Goal: Task Accomplishment & Management: Use online tool/utility

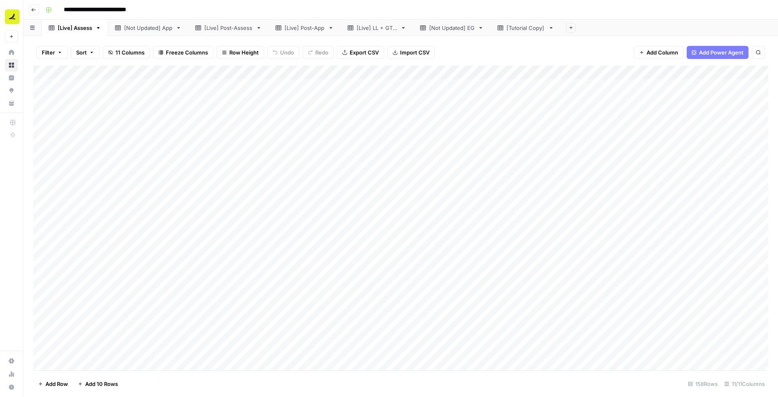
click at [146, 26] on div "[Not Updated] App" at bounding box center [148, 28] width 48 height 8
type input "**********"
click at [218, 23] on link "[Live] Post-Assess" at bounding box center [228, 28] width 80 height 16
click at [72, 29] on div "[Live] Assess" at bounding box center [75, 28] width 34 height 8
click at [502, 11] on div "**********" at bounding box center [405, 9] width 727 height 13
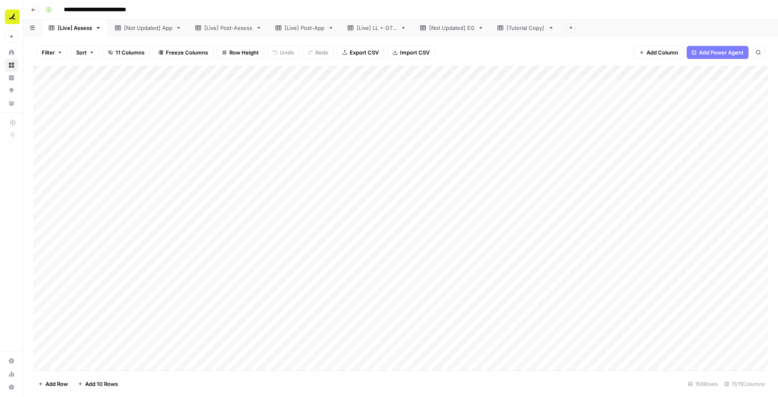
click at [514, 27] on div "[Tutorial Copy]" at bounding box center [525, 28] width 38 height 8
click at [595, 334] on div "Add Column" at bounding box center [400, 217] width 735 height 305
type textarea "**********"
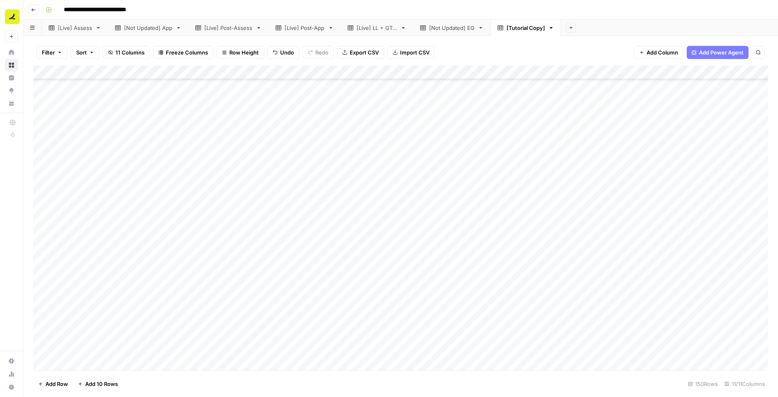
click at [610, 333] on div "Add Column" at bounding box center [400, 217] width 735 height 305
click at [603, 350] on div "Add Column" at bounding box center [400, 217] width 735 height 305
click at [449, 311] on div "Add Column" at bounding box center [400, 217] width 735 height 305
click at [582, 36] on div "Filter Sort 11 Columns Freeze Columns Row Height Undo Redo Export CSV Import CS…" at bounding box center [400, 216] width 754 height 361
click at [230, 31] on div "[Live] Post-Assess" at bounding box center [228, 28] width 48 height 8
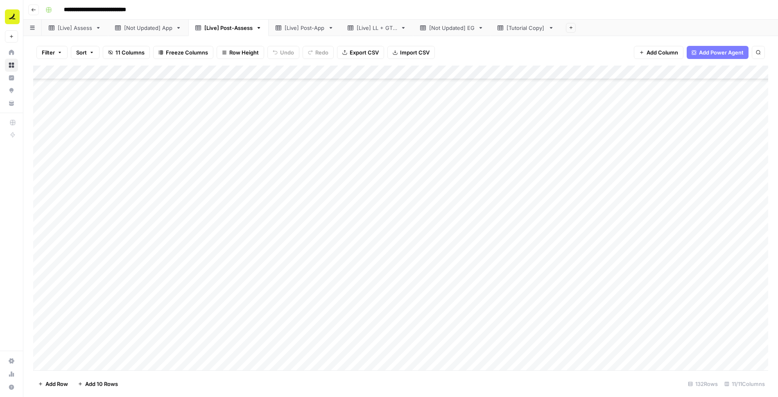
scroll to position [1559, 0]
click at [525, 27] on div "[Tutorial Copy]" at bounding box center [525, 28] width 38 height 8
click at [532, 27] on div "[Tutorial Copy]" at bounding box center [525, 28] width 38 height 8
click at [530, 27] on input "**********" at bounding box center [525, 28] width 39 height 11
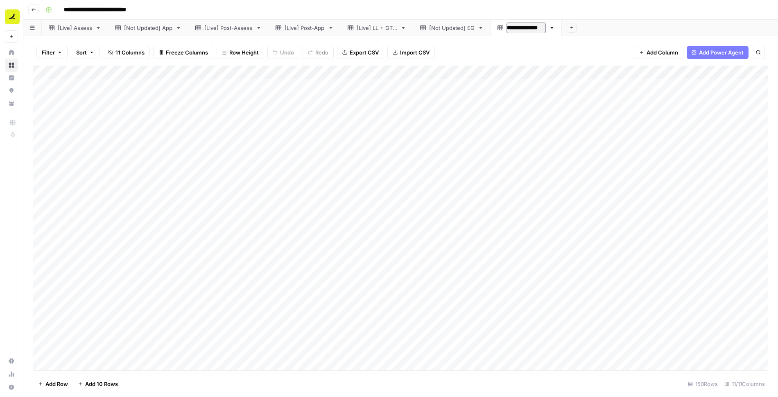
click at [530, 27] on input "**********" at bounding box center [525, 28] width 39 height 11
type input "**********"
click at [86, 360] on div "Add Column" at bounding box center [400, 217] width 735 height 305
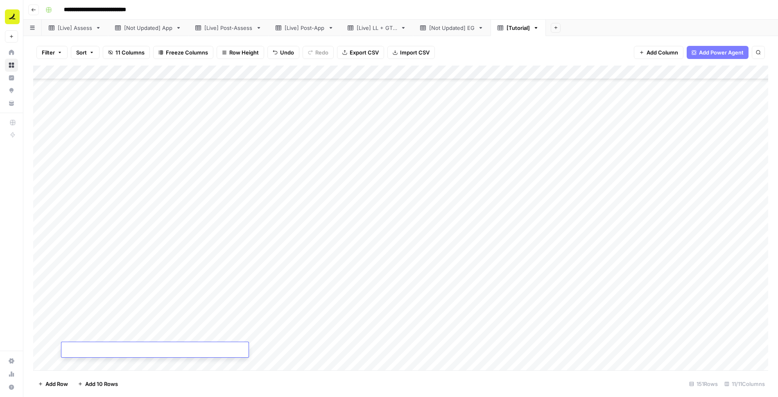
click at [167, 304] on div "Add Column" at bounding box center [400, 217] width 735 height 305
click at [141, 347] on div "Add Column" at bounding box center [400, 217] width 735 height 305
click at [141, 347] on textarea at bounding box center [154, 349] width 187 height 11
click at [179, 334] on div "Add Column" at bounding box center [400, 217] width 735 height 305
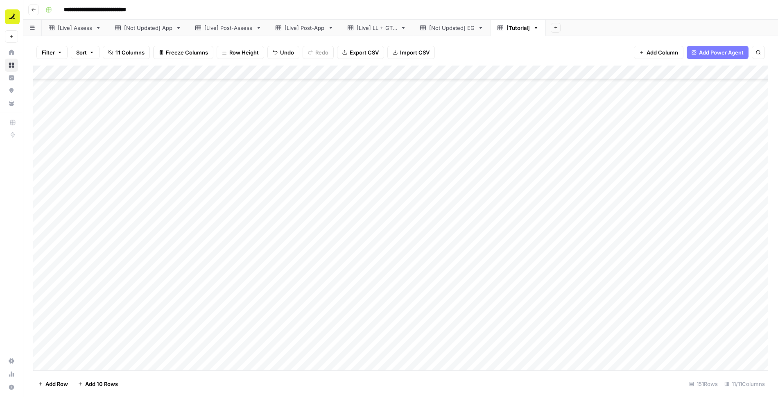
click at [181, 347] on div "Add Column" at bounding box center [400, 217] width 735 height 305
click at [271, 343] on div "Add Column" at bounding box center [400, 217] width 735 height 305
click at [229, 345] on div "Add Column" at bounding box center [400, 217] width 735 height 305
click at [217, 352] on div "Add Column" at bounding box center [400, 217] width 735 height 305
click at [267, 348] on div "Add Column" at bounding box center [400, 217] width 735 height 305
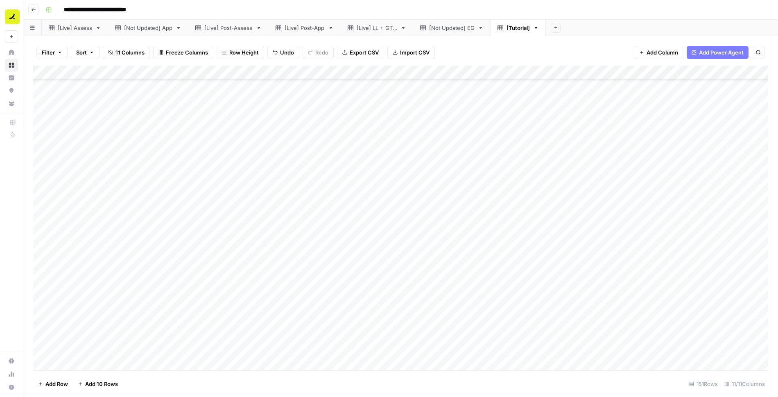
click at [228, 348] on div "Add Column" at bounding box center [400, 217] width 735 height 305
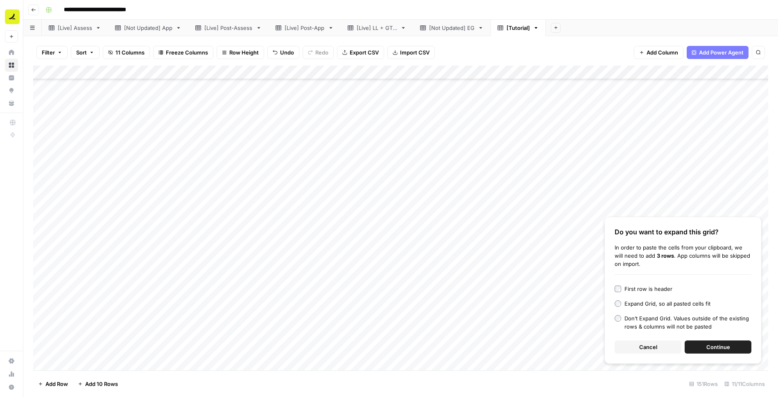
click at [710, 349] on span "Continue" at bounding box center [718, 347] width 24 height 8
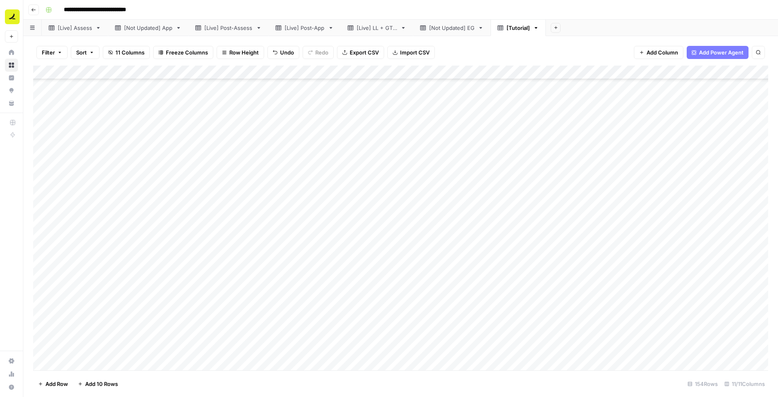
click at [484, 293] on div "Add Column" at bounding box center [400, 217] width 735 height 305
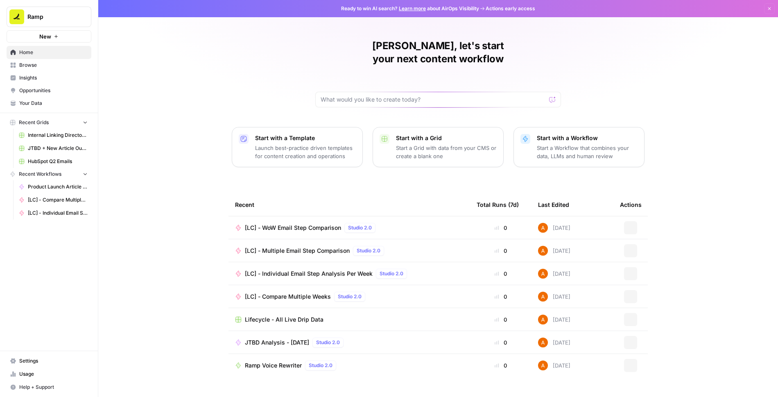
click at [609, 47] on div "Ashley, let's start your next content workflow Start with a Template Launch bes…" at bounding box center [437, 198] width 679 height 397
click at [186, 85] on div "Ashley, let's start your next content workflow Start with a Template Launch bes…" at bounding box center [437, 198] width 679 height 397
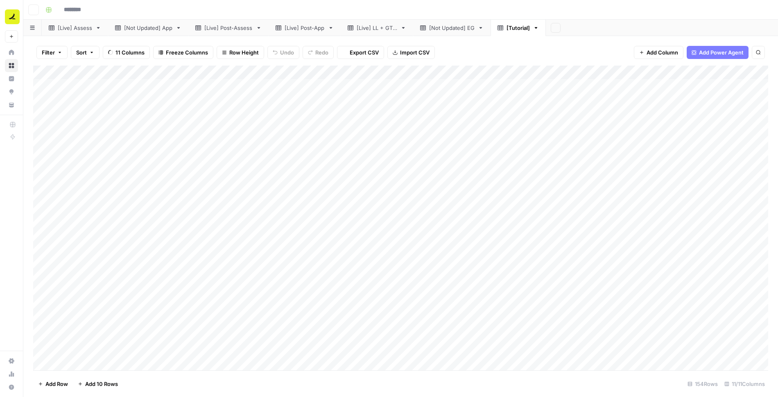
type input "**********"
click at [521, 11] on div "**********" at bounding box center [405, 9] width 727 height 13
click at [77, 24] on div "[Live] Assess" at bounding box center [75, 28] width 34 height 8
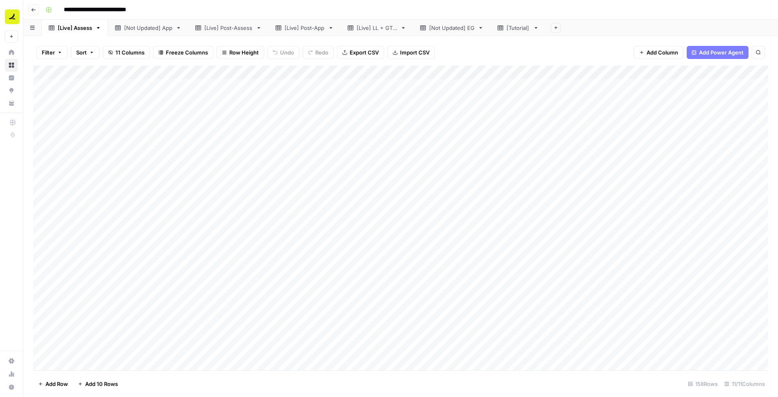
click at [493, 8] on div "**********" at bounding box center [405, 9] width 727 height 13
click at [143, 32] on link "[Not Updated] App" at bounding box center [148, 28] width 80 height 16
click at [225, 28] on div "[Live] Post-Assess" at bounding box center [228, 28] width 48 height 8
click at [296, 28] on div "[Live] Post-App" at bounding box center [304, 28] width 40 height 8
click at [72, 28] on div "[Live] Assess" at bounding box center [75, 28] width 34 height 8
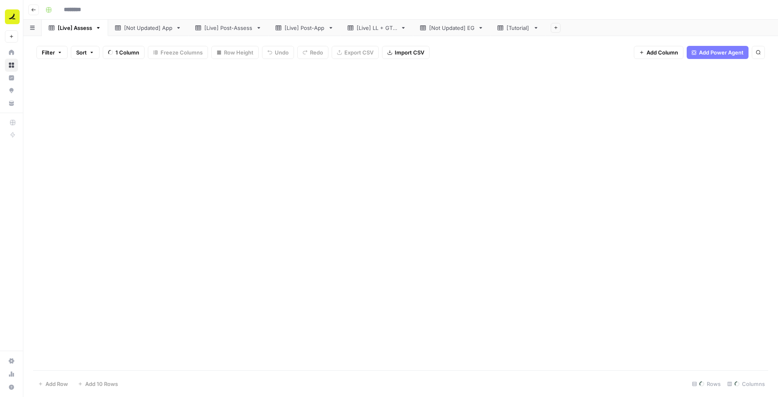
type input "**********"
click at [174, 87] on div "Add Column" at bounding box center [400, 217] width 735 height 305
click at [218, 87] on div "Add Column" at bounding box center [400, 217] width 735 height 305
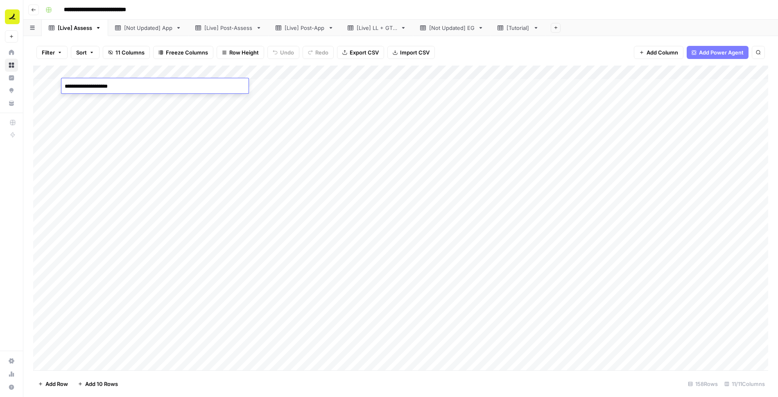
click at [215, 101] on div "Add Column" at bounding box center [400, 217] width 735 height 305
click at [340, 89] on div "Add Column" at bounding box center [400, 217] width 735 height 305
click at [214, 88] on div "Add Column" at bounding box center [400, 217] width 735 height 305
click at [600, 87] on div "Add Column" at bounding box center [400, 217] width 735 height 305
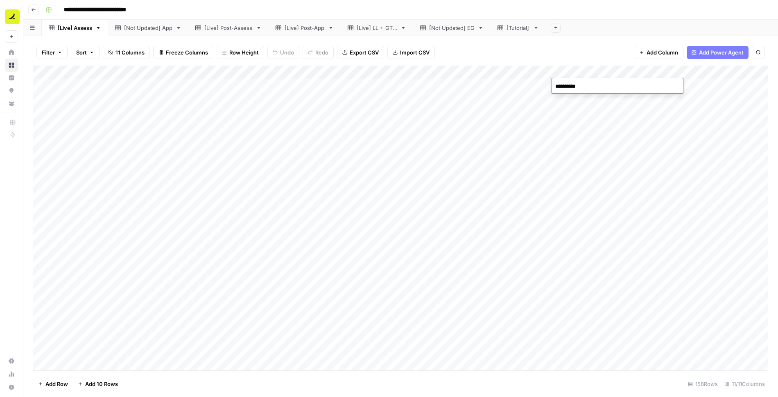
click at [579, 52] on div "Filter Sort 11 Columns Freeze Columns Row Height Undo Redo Export CSV Import CS…" at bounding box center [400, 52] width 735 height 26
click at [322, 118] on div "Add Column" at bounding box center [400, 217] width 735 height 305
click at [221, 28] on div "[Live] Post-Assess" at bounding box center [228, 28] width 48 height 8
click at [316, 27] on div "[Live] Post-App" at bounding box center [304, 28] width 40 height 8
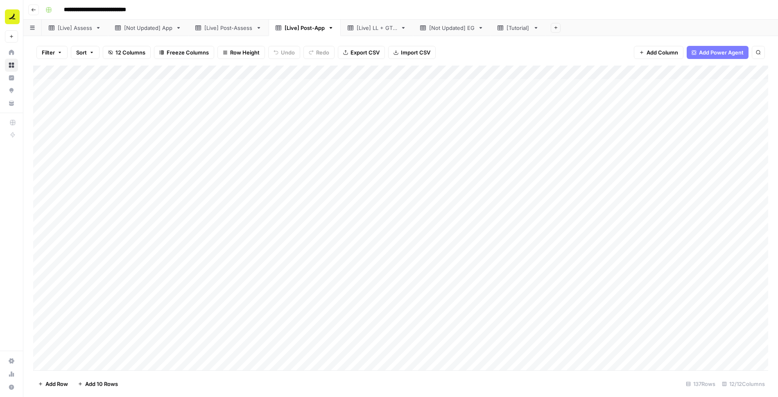
click at [422, 88] on div "Add Column" at bounding box center [400, 217] width 735 height 305
click at [422, 348] on div "Add Column" at bounding box center [400, 217] width 735 height 305
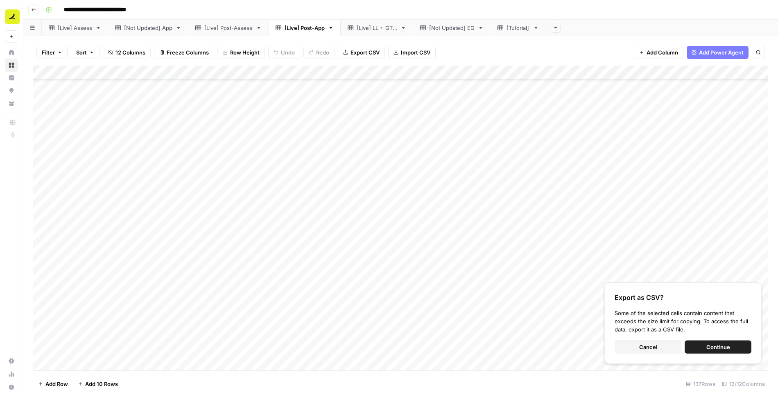
click at [330, 144] on div "Add Column" at bounding box center [400, 217] width 735 height 305
click at [708, 351] on button "Continue" at bounding box center [717, 346] width 67 height 13
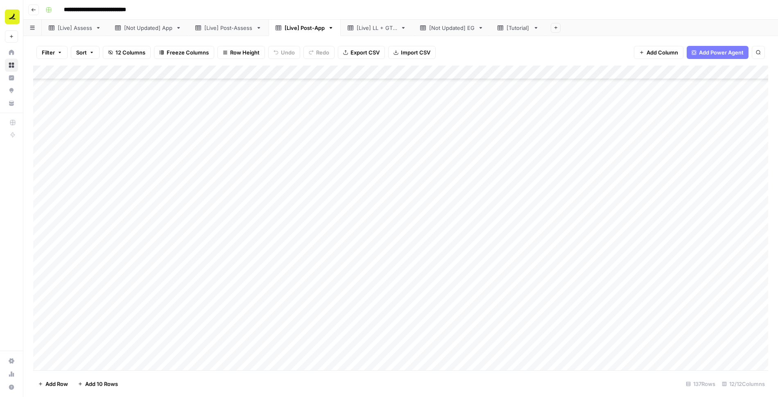
click at [406, 176] on div "Add Column" at bounding box center [400, 217] width 735 height 305
click at [412, 69] on div "Add Column" at bounding box center [400, 217] width 735 height 305
click at [417, 309] on div "Add Column" at bounding box center [400, 217] width 735 height 305
click at [410, 349] on div "Add Column" at bounding box center [400, 217] width 735 height 305
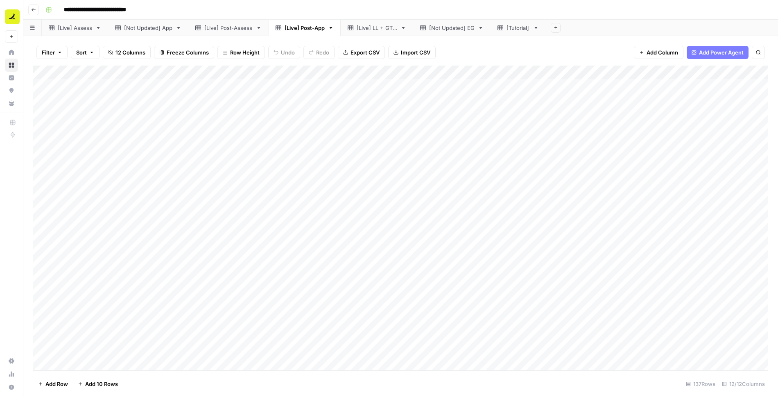
click at [411, 88] on div "Add Column" at bounding box center [400, 217] width 735 height 305
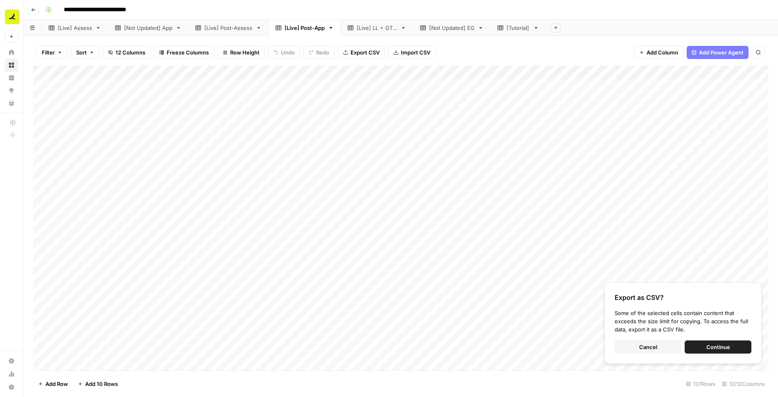
click at [649, 346] on span "Cancel" at bounding box center [648, 347] width 18 height 8
click at [656, 345] on span "Cancel" at bounding box center [648, 347] width 18 height 8
click at [655, 349] on span "Cancel" at bounding box center [648, 347] width 18 height 8
click at [711, 349] on span "Continue" at bounding box center [718, 347] width 24 height 8
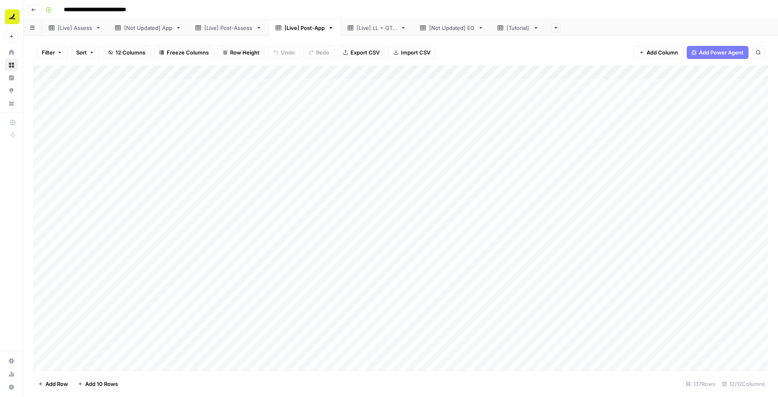
click at [417, 99] on div "Add Column" at bounding box center [400, 217] width 735 height 305
click at [74, 31] on div "[Live] Assess" at bounding box center [75, 28] width 34 height 8
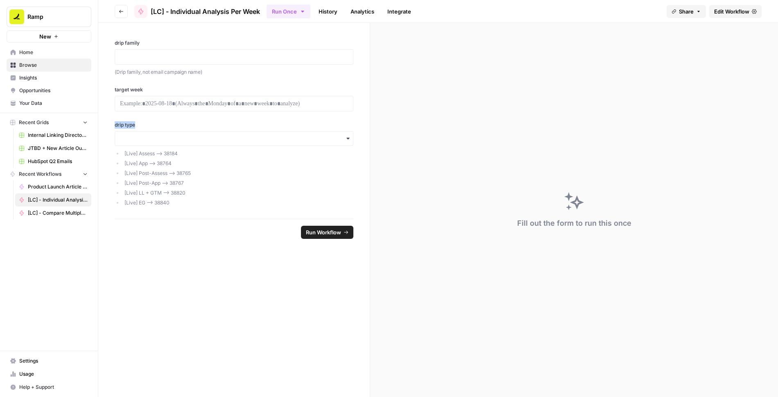
drag, startPoint x: 113, startPoint y: 122, endPoint x: 141, endPoint y: 123, distance: 28.2
click at [141, 123] on div "drip family (Drip family, not email campaign name) target week drip type [Live]…" at bounding box center [233, 121] width 271 height 196
click at [169, 123] on label "drip type" at bounding box center [234, 124] width 239 height 7
click at [169, 134] on input "drip type" at bounding box center [234, 138] width 228 height 8
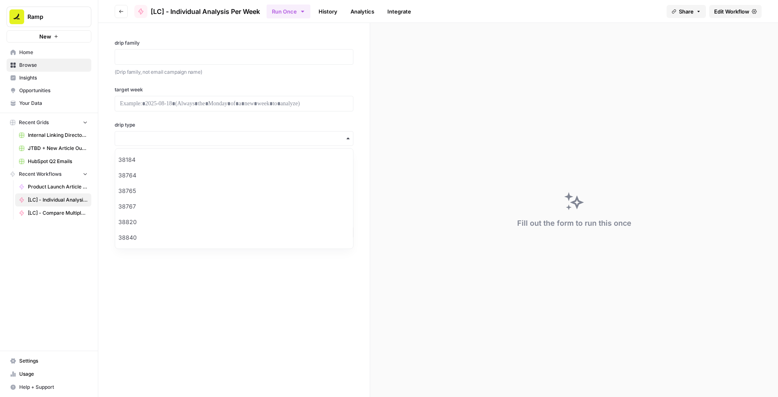
click at [169, 117] on div "drip family (Drip family, not email campaign name) target week drip type [Live]…" at bounding box center [233, 121] width 271 height 196
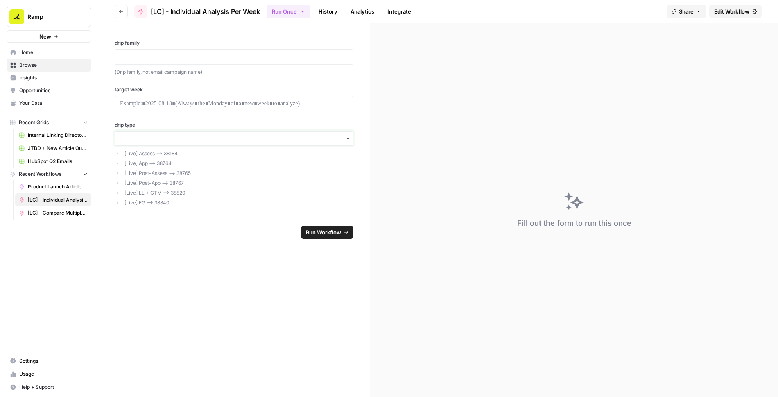
click at [185, 135] on input "drip type" at bounding box center [234, 138] width 228 height 8
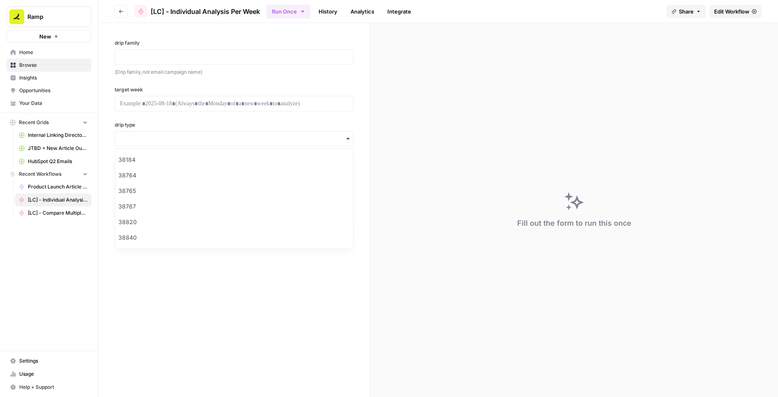
click at [177, 124] on label "drip type" at bounding box center [234, 124] width 239 height 7
click at [177, 134] on input "drip type" at bounding box center [234, 138] width 228 height 8
click at [171, 150] on li "[Live] Assess —> 38184" at bounding box center [238, 153] width 231 height 7
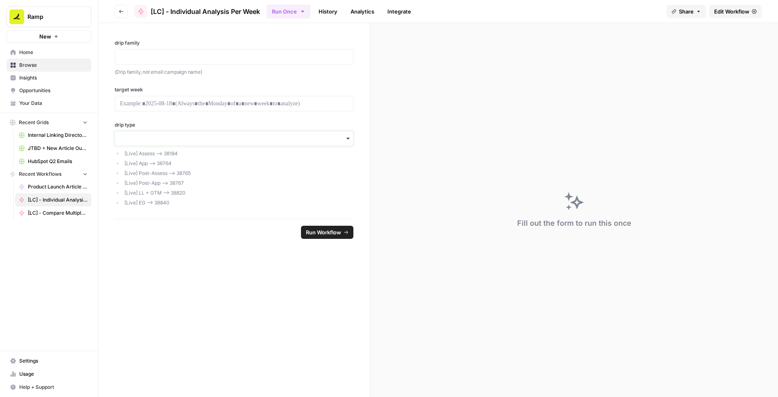
click at [227, 135] on input "drip type" at bounding box center [234, 138] width 228 height 8
click at [207, 156] on div "38184" at bounding box center [234, 160] width 238 height 16
click at [128, 53] on p at bounding box center [234, 57] width 228 height 8
click at [162, 106] on p at bounding box center [234, 103] width 228 height 8
drag, startPoint x: 112, startPoint y: 41, endPoint x: 151, endPoint y: 45, distance: 38.7
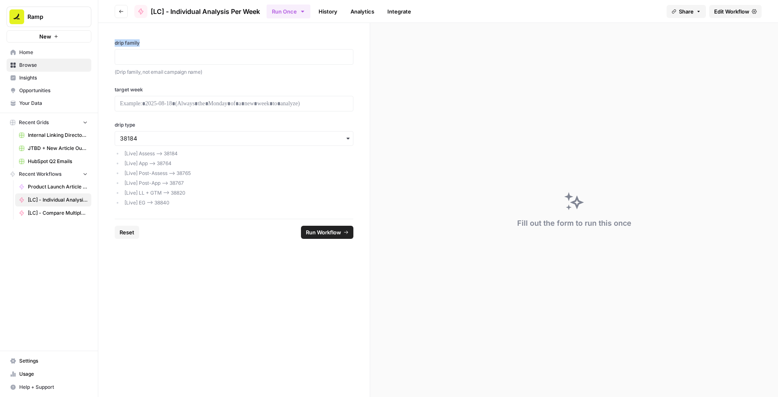
click at [151, 45] on div "drip family (Drip family, not email campaign name) target week drip type [Live]…" at bounding box center [233, 121] width 271 height 196
click at [155, 56] on p at bounding box center [234, 57] width 228 height 8
click at [144, 135] on input "drip type" at bounding box center [234, 138] width 228 height 8
click at [161, 120] on div "drip family (Drip family, not email campaign name) target week drip type [Live]…" at bounding box center [233, 121] width 271 height 196
click at [282, 61] on p at bounding box center [234, 57] width 228 height 8
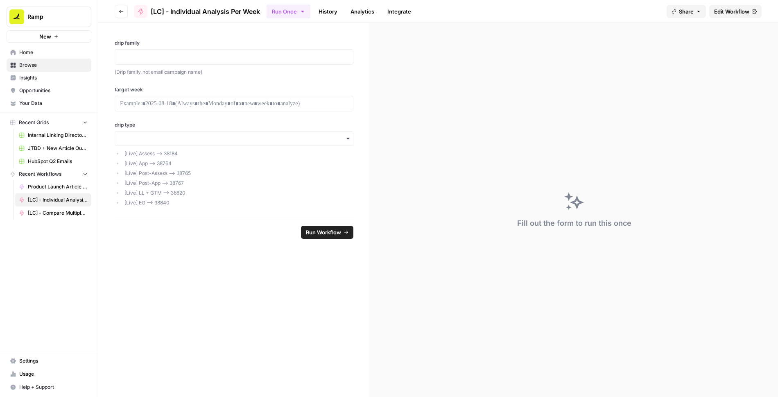
click at [321, 83] on div "drip family (Drip family, not email campaign name) target week drip type [Live]…" at bounding box center [233, 121] width 271 height 196
click at [287, 59] on p at bounding box center [234, 57] width 228 height 8
click at [205, 59] on p at bounding box center [234, 57] width 228 height 8
click at [229, 82] on div "**********" at bounding box center [233, 121] width 271 height 196
click at [217, 104] on p at bounding box center [234, 103] width 228 height 8
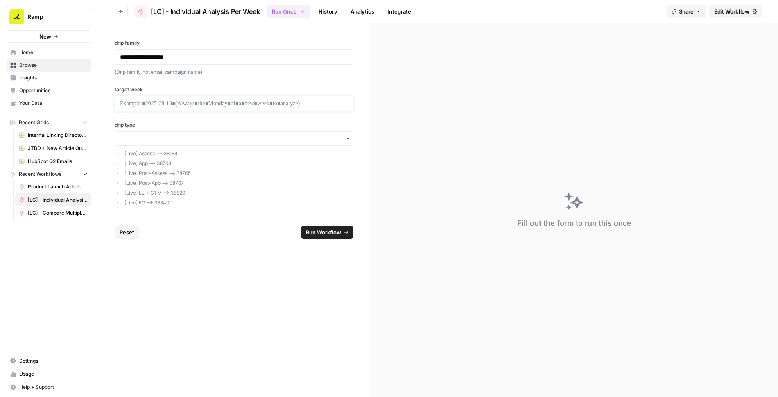
click at [230, 104] on p at bounding box center [234, 103] width 228 height 8
click at [233, 117] on div "**********" at bounding box center [233, 121] width 271 height 196
click at [174, 154] on li "[Live] Assess —> 38184" at bounding box center [238, 153] width 231 height 7
click at [236, 160] on li "[Live] App —> 38764" at bounding box center [238, 163] width 231 height 7
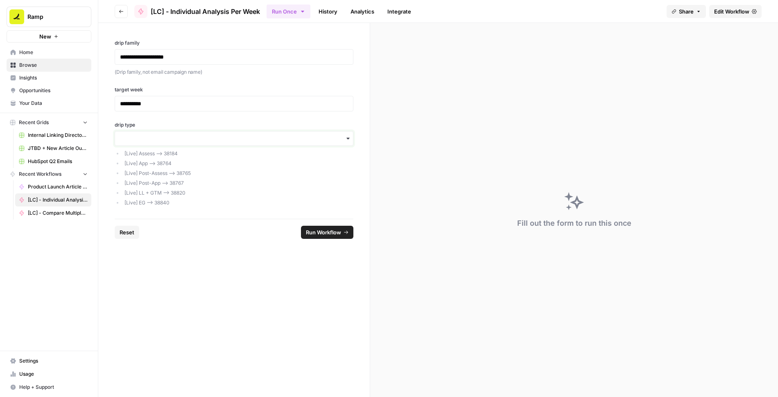
click at [217, 134] on input "drip type" at bounding box center [234, 138] width 228 height 8
click at [183, 160] on div "38184" at bounding box center [234, 160] width 238 height 16
click at [327, 229] on span "Run Workflow" at bounding box center [323, 232] width 35 height 8
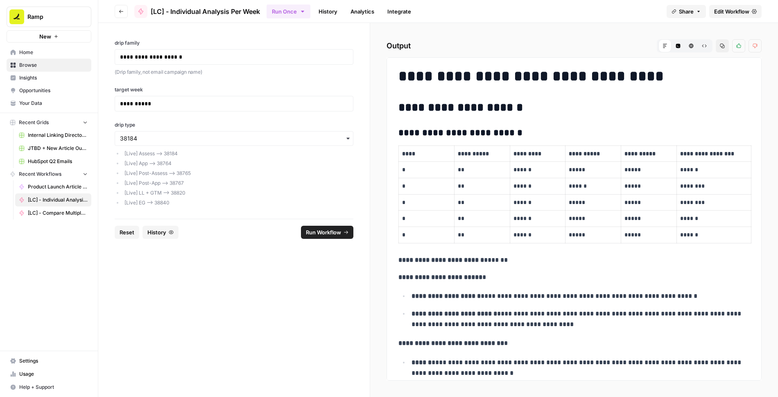
click at [229, 108] on div "**********" at bounding box center [234, 104] width 239 height 16
click at [300, 113] on div "**********" at bounding box center [233, 121] width 271 height 196
click at [138, 137] on input "drip type" at bounding box center [234, 138] width 228 height 8
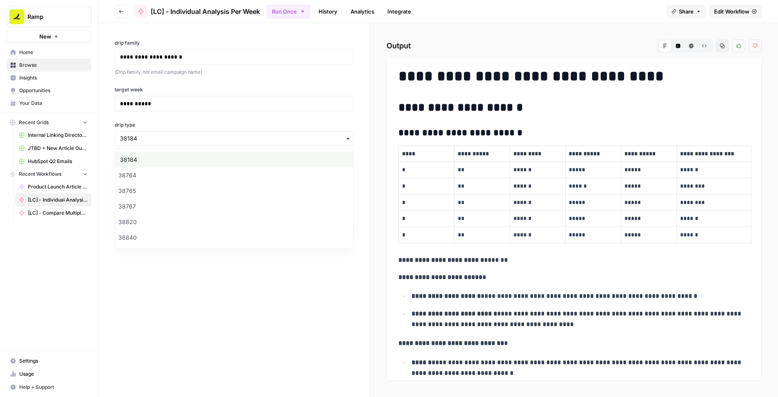
click at [166, 123] on label "drip type" at bounding box center [234, 124] width 239 height 7
click at [166, 134] on input "drip type" at bounding box center [234, 138] width 228 height 8
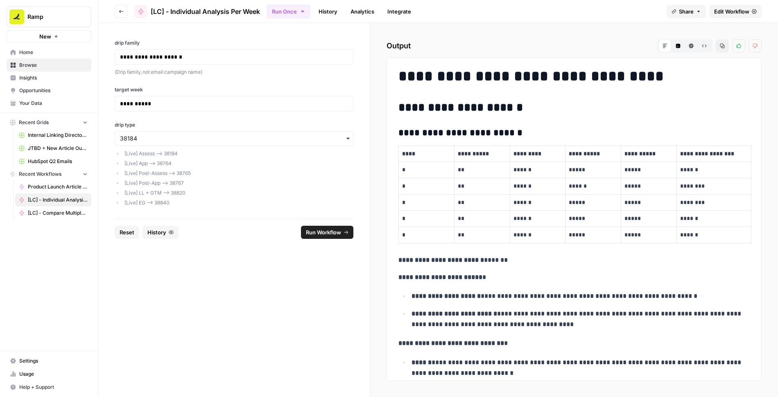
click at [462, 20] on header "Go back [LC] - Individual Analysis Per Week Run Once History Analytics Integrat…" at bounding box center [437, 11] width 679 height 23
click at [729, 12] on span "Edit Workflow" at bounding box center [731, 11] width 35 height 8
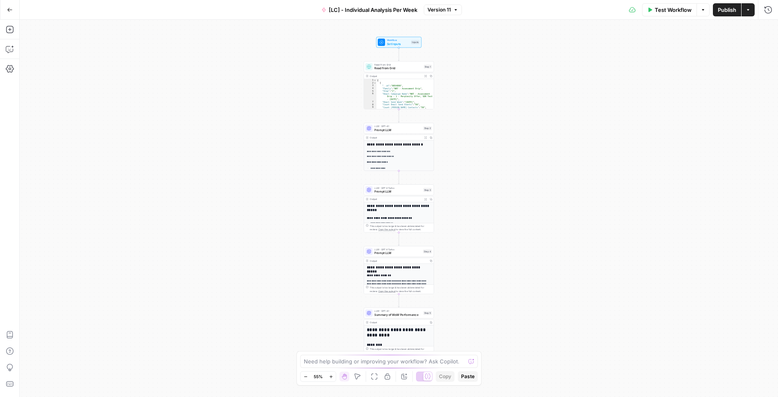
click at [408, 131] on span "Prompt LLM" at bounding box center [397, 129] width 47 height 5
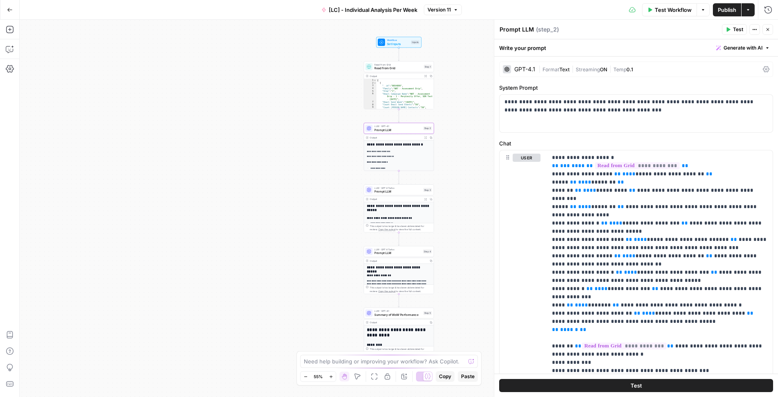
click at [632, 67] on span "0.1" at bounding box center [629, 69] width 7 height 6
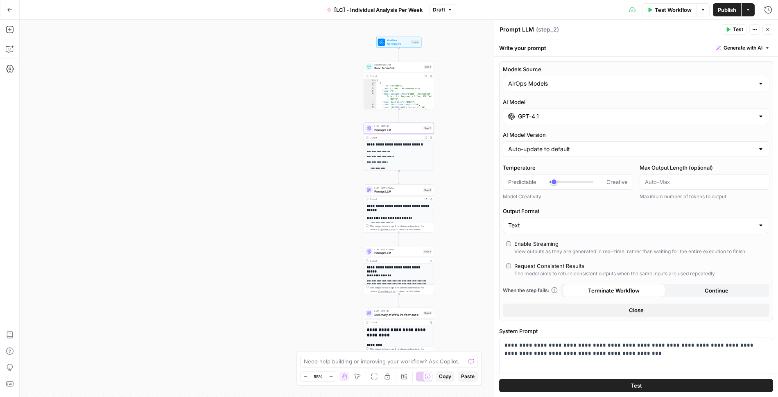
click at [402, 192] on span "Prompt LLM" at bounding box center [397, 191] width 47 height 5
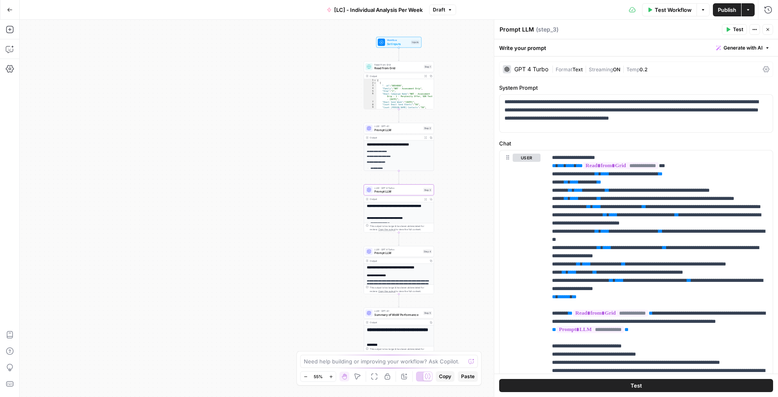
click at [553, 65] on span "|" at bounding box center [553, 69] width 4 height 8
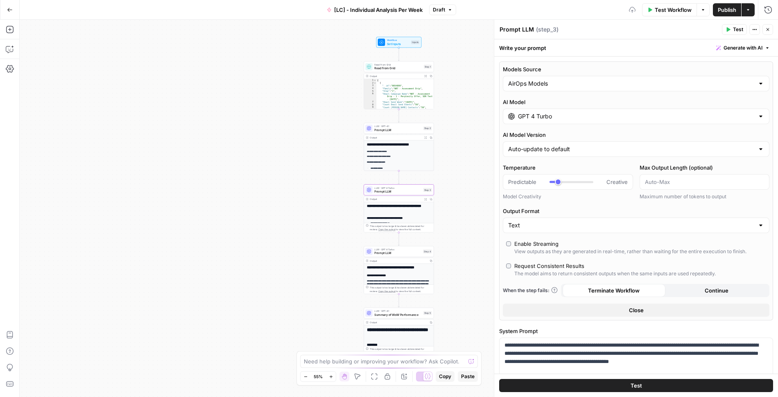
click at [412, 253] on span "Prompt LLM" at bounding box center [397, 252] width 47 height 5
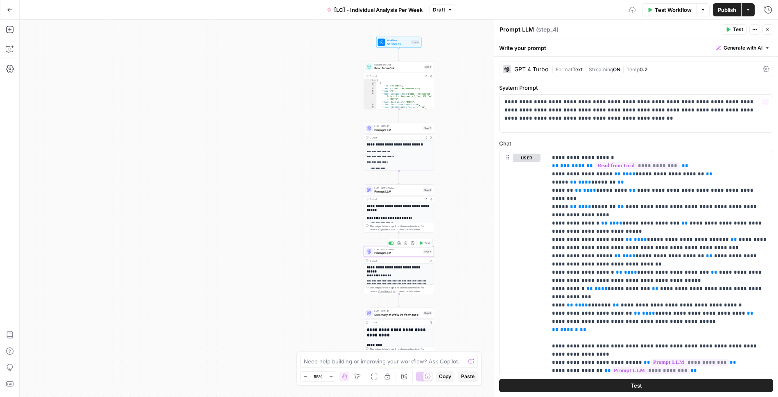
click at [553, 71] on span "|" at bounding box center [553, 69] width 4 height 8
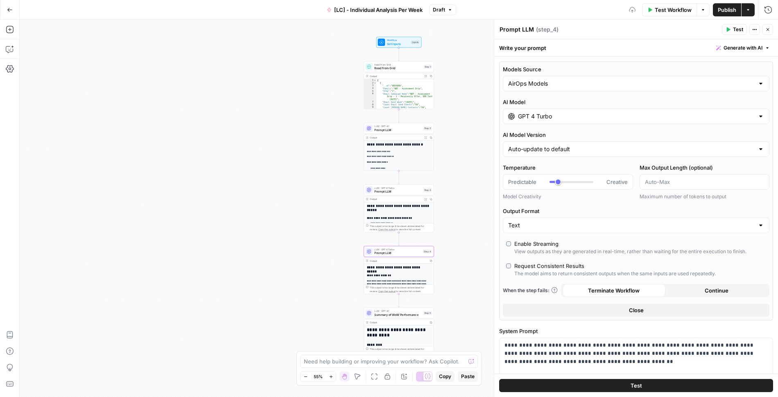
click at [401, 314] on span "Summary of WoW Performance" at bounding box center [397, 314] width 47 height 5
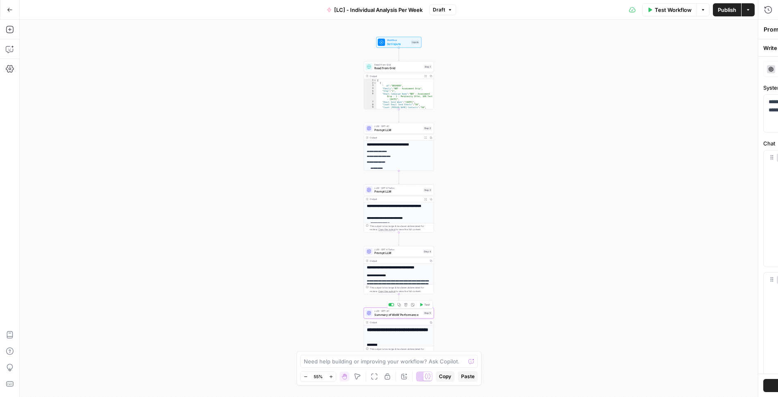
type textarea "Summary of WoW Performance"
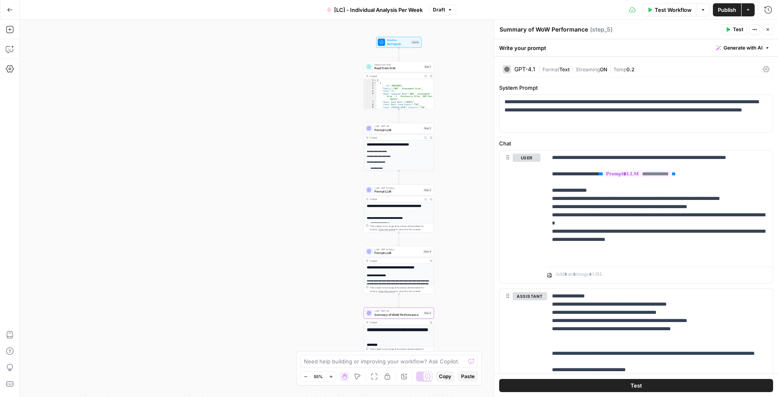
click at [585, 66] on span "Streaming" at bounding box center [587, 69] width 24 height 6
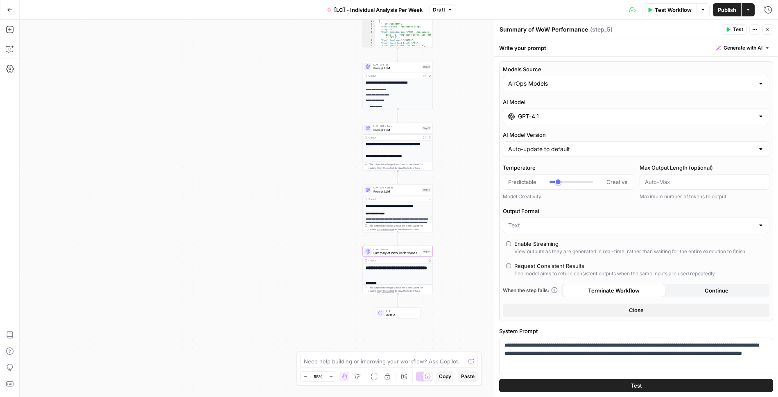
click at [722, 12] on span "Publish" at bounding box center [727, 10] width 18 height 8
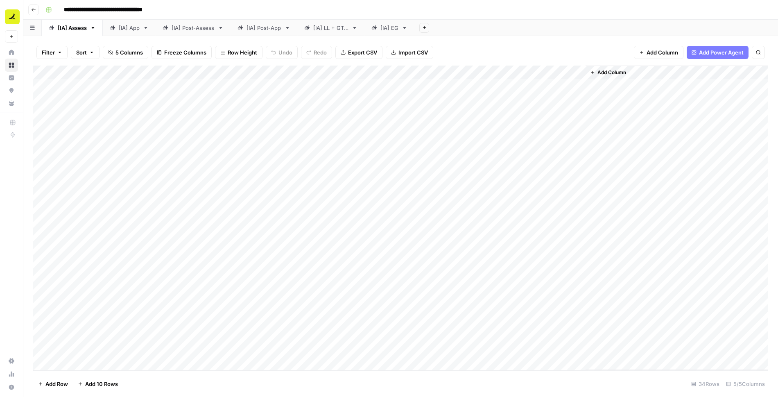
click at [442, 72] on div "Add Column" at bounding box center [400, 217] width 735 height 305
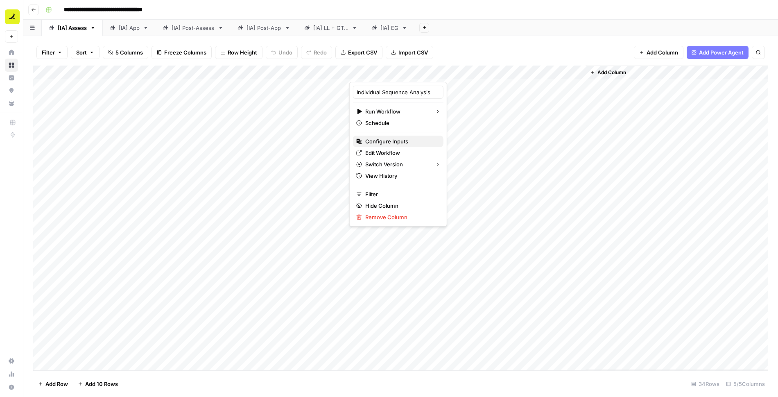
click at [386, 141] on span "Configure Inputs" at bounding box center [401, 141] width 72 height 8
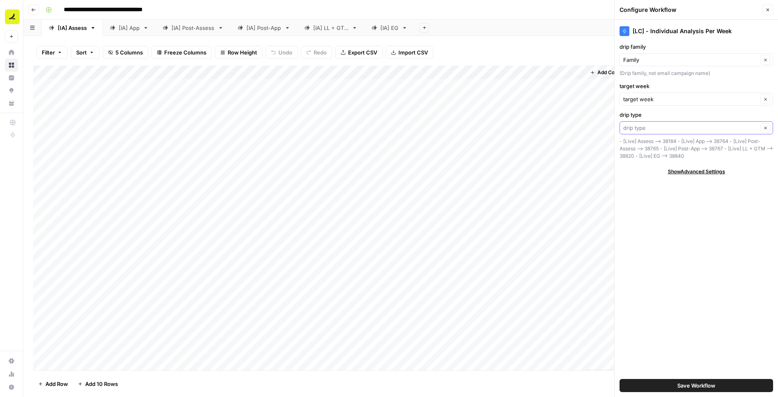
click at [681, 124] on input "drip type" at bounding box center [690, 128] width 135 height 8
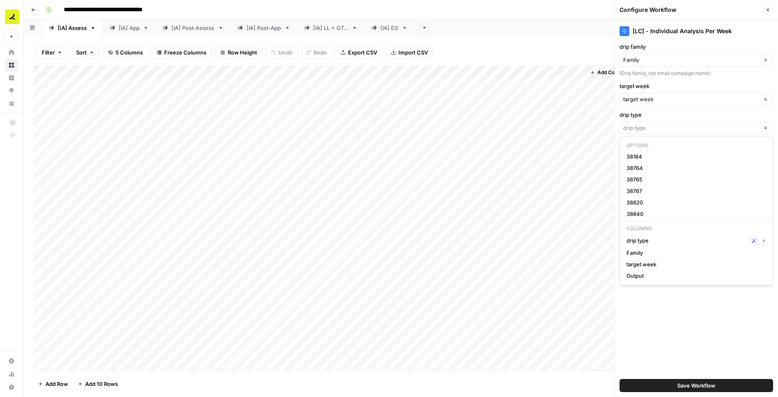
type input "drip type"
click at [689, 111] on label "drip type" at bounding box center [695, 115] width 153 height 8
click at [689, 124] on input "drip type" at bounding box center [690, 128] width 135 height 8
type input "drip type"
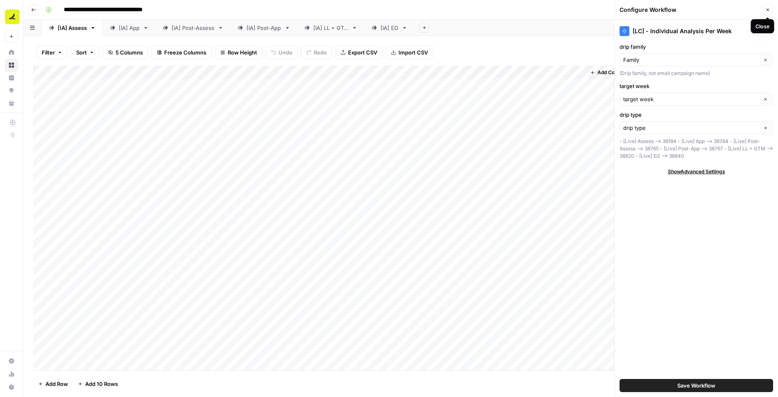
click at [765, 10] on button "Close" at bounding box center [767, 10] width 11 height 11
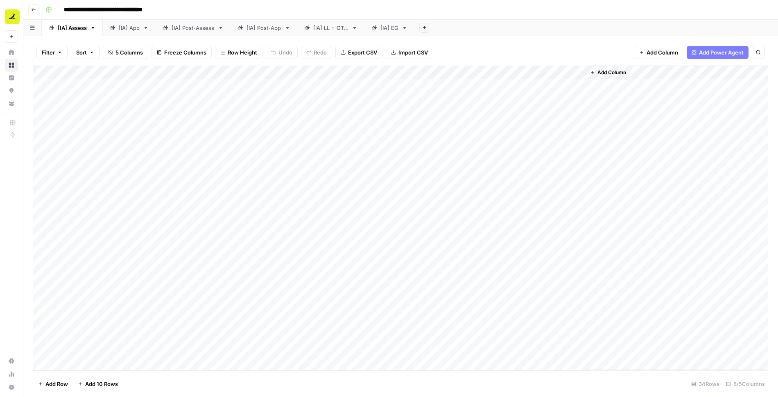
click at [444, 74] on div "Add Column" at bounding box center [400, 217] width 735 height 305
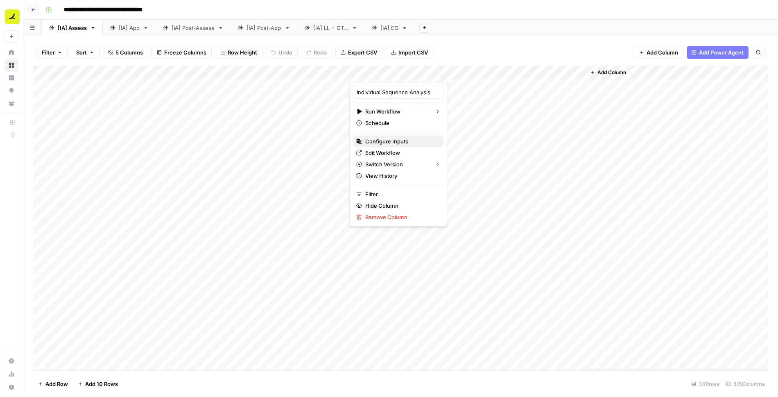
click at [393, 141] on span "Configure Inputs" at bounding box center [401, 141] width 72 height 8
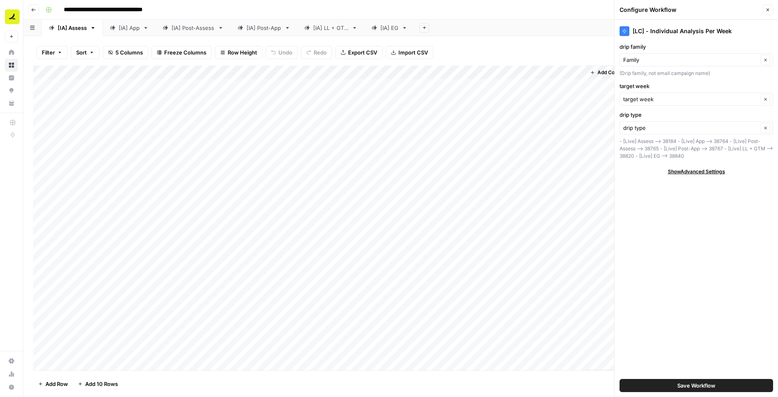
click at [770, 10] on button "Close" at bounding box center [767, 10] width 11 height 11
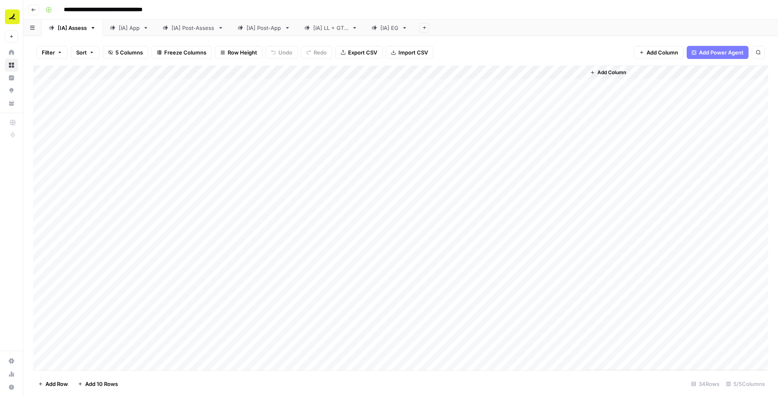
click at [611, 115] on div "Add Column" at bounding box center [676, 217] width 183 height 304
click at [605, 108] on div "Add Column" at bounding box center [676, 217] width 183 height 304
click at [278, 99] on div "Add Column" at bounding box center [400, 217] width 735 height 305
click at [499, 85] on div "Add Column" at bounding box center [400, 217] width 735 height 305
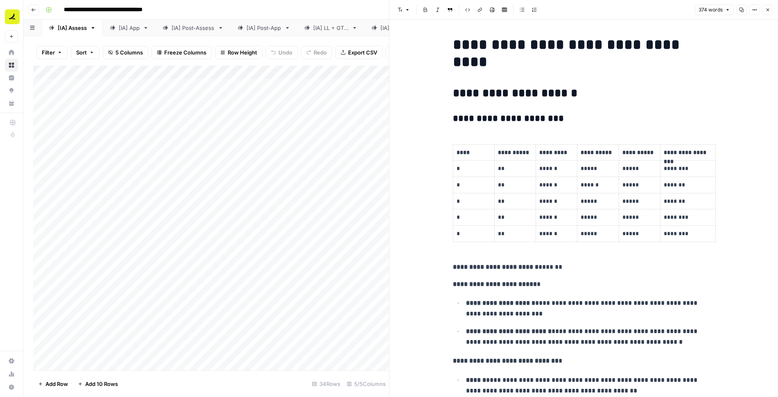
click at [765, 14] on button "Close" at bounding box center [767, 10] width 11 height 11
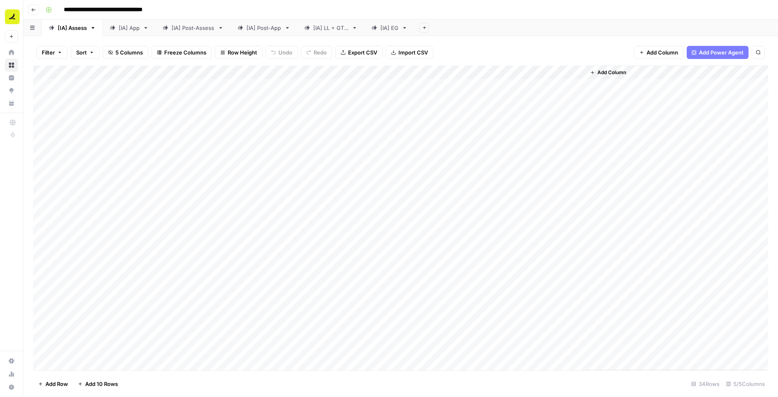
click at [180, 89] on div "Add Column" at bounding box center [400, 217] width 735 height 305
click at [93, 83] on div "Add Column" at bounding box center [400, 217] width 735 height 305
click at [282, 99] on div "Add Column" at bounding box center [400, 217] width 735 height 305
click at [81, 80] on div "Add Column" at bounding box center [400, 217] width 735 height 305
click at [262, 93] on div "Add Column" at bounding box center [400, 217] width 735 height 305
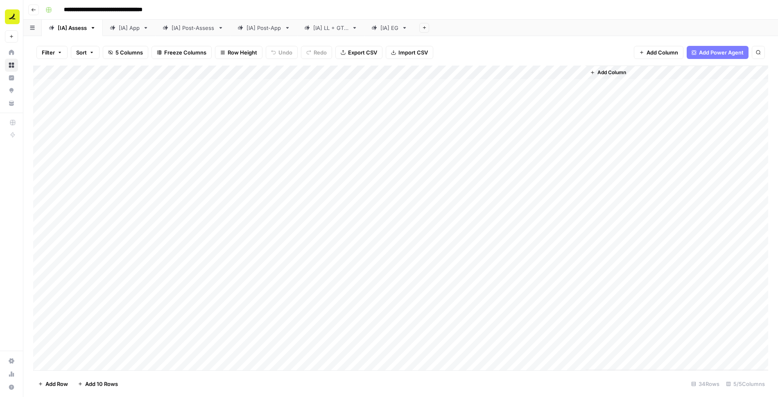
click at [279, 137] on div "Add Column" at bounding box center [400, 217] width 735 height 305
click at [406, 140] on div "Add Column" at bounding box center [400, 217] width 735 height 305
click at [135, 27] on div "[IA] App" at bounding box center [129, 28] width 21 height 8
click at [191, 30] on div "[IA] Post-Assess" at bounding box center [192, 28] width 43 height 8
click at [127, 30] on div "[IA] App" at bounding box center [129, 28] width 21 height 8
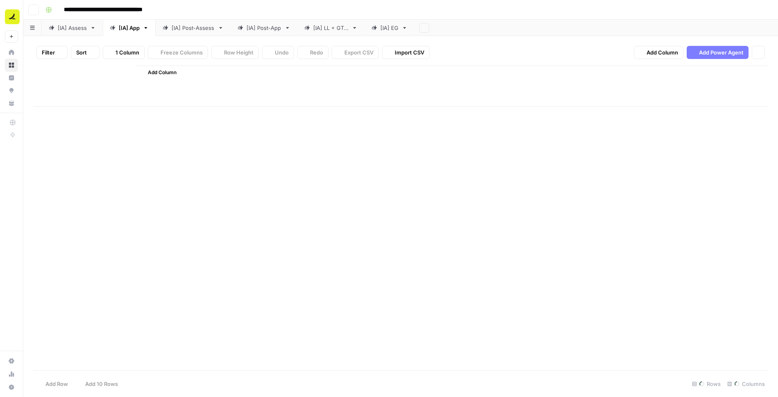
click at [127, 30] on div "[IA] App" at bounding box center [129, 28] width 21 height 8
click at [124, 27] on input "********" at bounding box center [130, 28] width 22 height 11
click at [131, 30] on input "********" at bounding box center [130, 28] width 22 height 11
click at [129, 28] on input "********" at bounding box center [130, 28] width 22 height 11
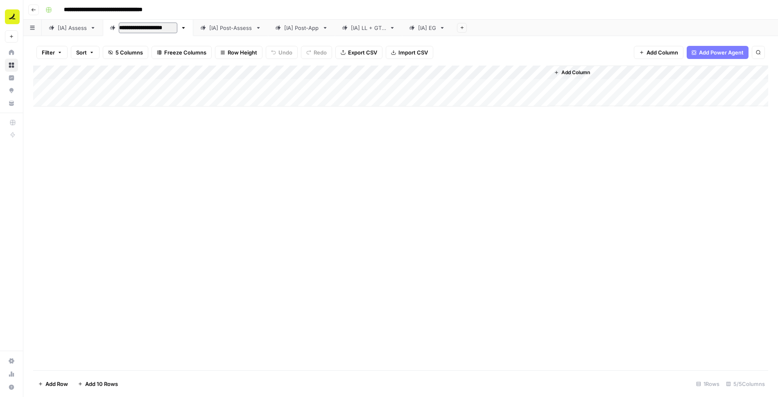
type input "**********"
click at [401, 28] on div "[IA] LL + GTM" at bounding box center [418, 28] width 35 height 8
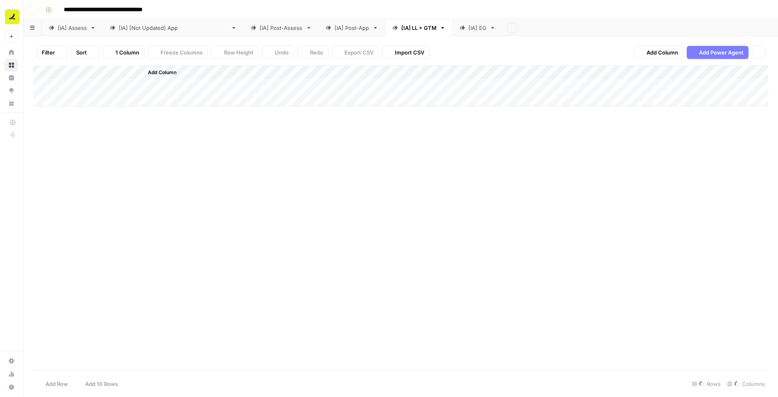
click at [401, 28] on div "[IA] LL + GTM" at bounding box center [418, 28] width 35 height 8
click at [401, 27] on input "**********" at bounding box center [419, 28] width 36 height 11
type input "**********"
click at [241, 1] on header "**********" at bounding box center [400, 10] width 754 height 20
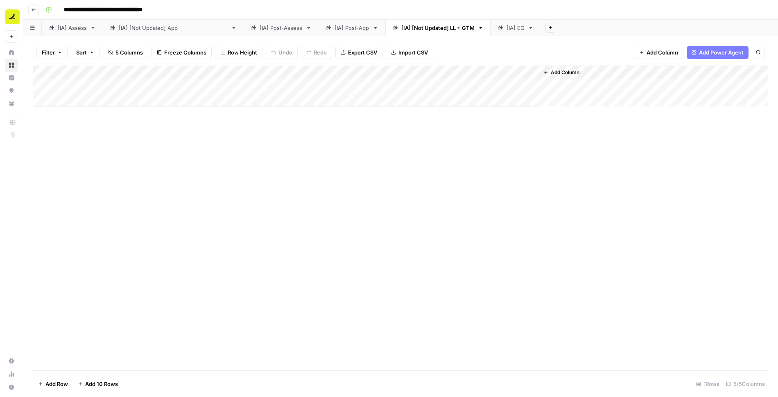
click at [135, 27] on div "[IA] [Not Updated] App" at bounding box center [173, 28] width 109 height 8
click at [401, 24] on div "[IA] [Not Updated] LL + GTM" at bounding box center [437, 28] width 73 height 8
click at [490, 33] on link "[IA] EG" at bounding box center [515, 28] width 50 height 16
click at [78, 29] on div "[IA] Assess" at bounding box center [72, 28] width 29 height 8
click at [52, 382] on span "Add Row" at bounding box center [56, 383] width 23 height 8
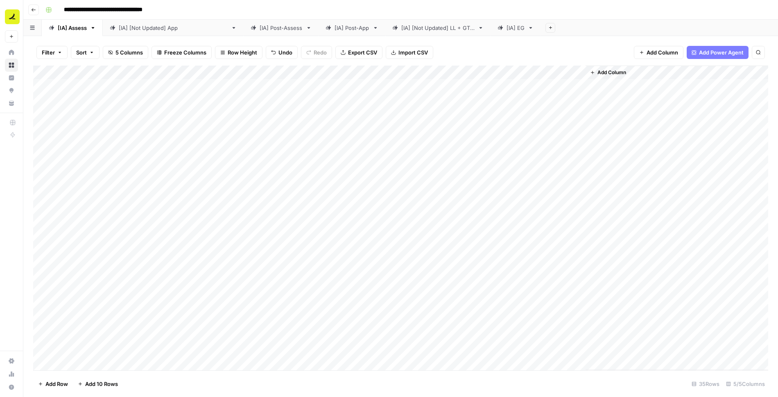
click at [97, 85] on div "Add Column" at bounding box center [400, 217] width 735 height 305
click at [279, 89] on div "Add Column" at bounding box center [400, 217] width 735 height 305
click at [96, 347] on div "Add Column" at bounding box center [400, 217] width 735 height 305
click at [273, 349] on div "Add Column" at bounding box center [400, 217] width 735 height 305
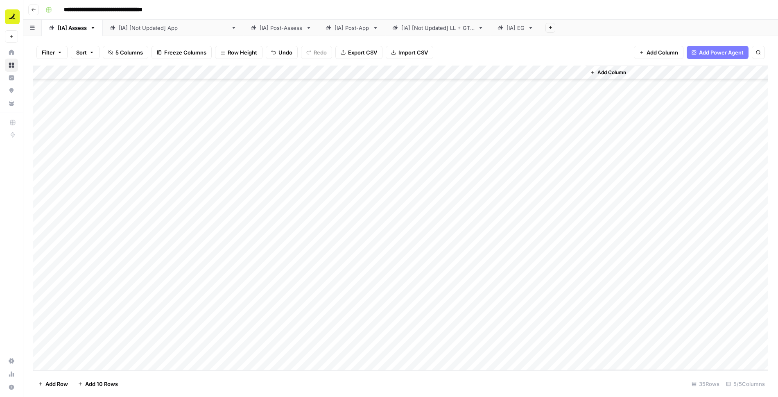
click at [273, 349] on div "Add Column" at bounding box center [400, 217] width 735 height 305
type textarea "**********"
click at [97, 363] on div "Add Column" at bounding box center [400, 217] width 735 height 305
click at [105, 319] on div "Add Column" at bounding box center [400, 217] width 735 height 305
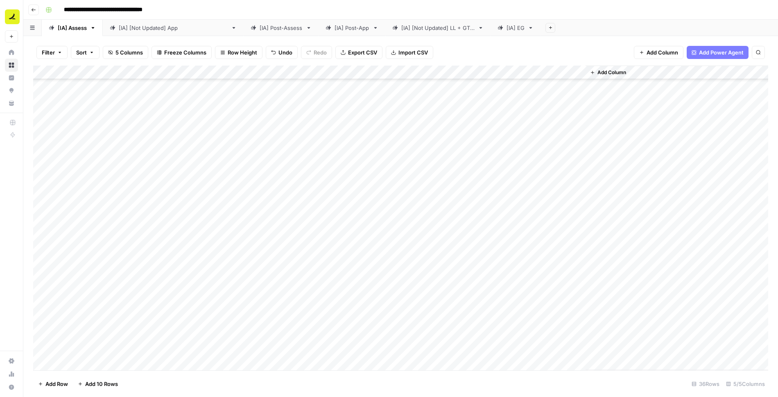
click at [262, 322] on div "Add Column" at bounding box center [400, 217] width 735 height 305
click at [88, 346] on div "Add Column" at bounding box center [400, 217] width 735 height 305
click at [206, 350] on div "Add Column" at bounding box center [400, 217] width 735 height 305
click at [281, 351] on div "Add Column" at bounding box center [400, 217] width 735 height 305
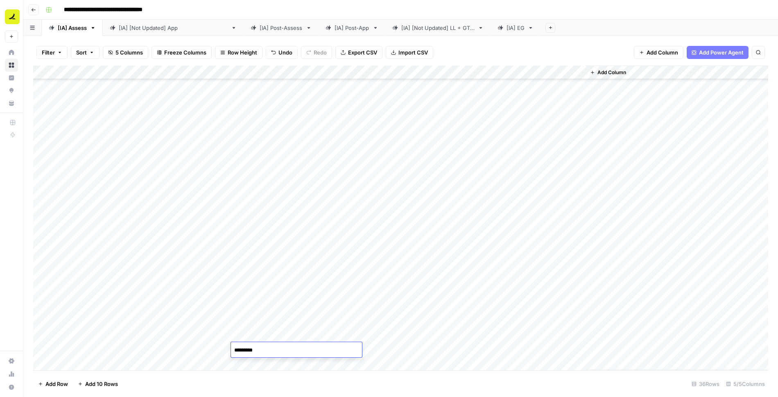
type textarea "**********"
click at [43, 335] on div "Add Column" at bounding box center [400, 217] width 735 height 305
click at [43, 347] on div "Add Column" at bounding box center [400, 217] width 735 height 305
drag, startPoint x: 36, startPoint y: 336, endPoint x: 61, endPoint y: 80, distance: 257.4
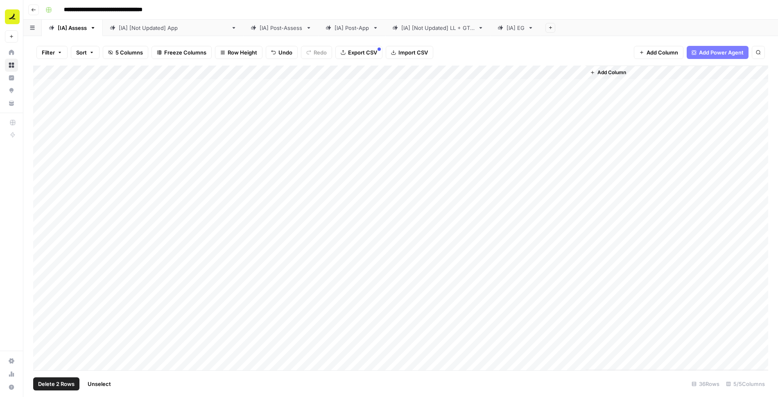
click at [61, 80] on div "Add Column" at bounding box center [400, 217] width 735 height 305
click at [41, 335] on div "Add Column" at bounding box center [400, 217] width 735 height 305
click at [42, 350] on div "Add Column" at bounding box center [400, 217] width 735 height 305
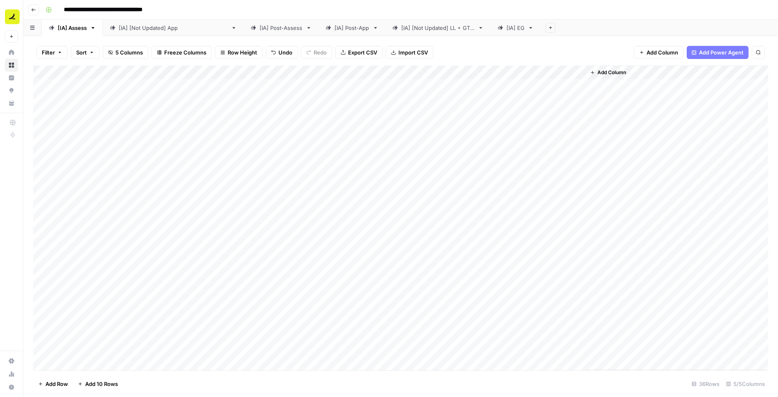
drag, startPoint x: 35, startPoint y: 350, endPoint x: 39, endPoint y: 217, distance: 132.3
click at [39, 217] on div "Add Column" at bounding box center [400, 217] width 735 height 305
click at [511, 156] on div "Add Column" at bounding box center [400, 217] width 735 height 305
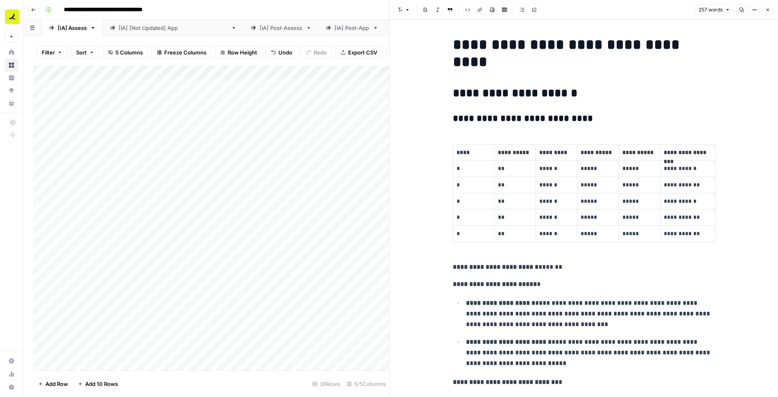
click at [766, 11] on icon "button" at bounding box center [767, 9] width 5 height 5
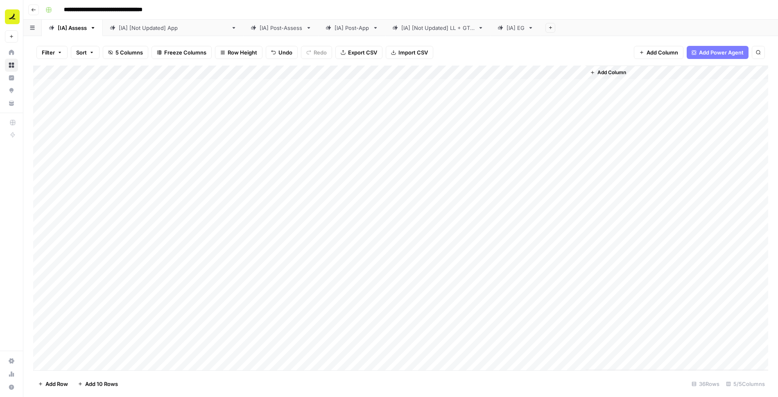
click at [160, 26] on div "[IA] [Not Updated] App" at bounding box center [173, 28] width 109 height 8
click at [259, 28] on div "[IA] Post-Assess" at bounding box center [280, 28] width 43 height 8
click at [88, 88] on div "Add Column" at bounding box center [400, 217] width 735 height 305
click at [262, 88] on div "Add Column" at bounding box center [400, 217] width 735 height 305
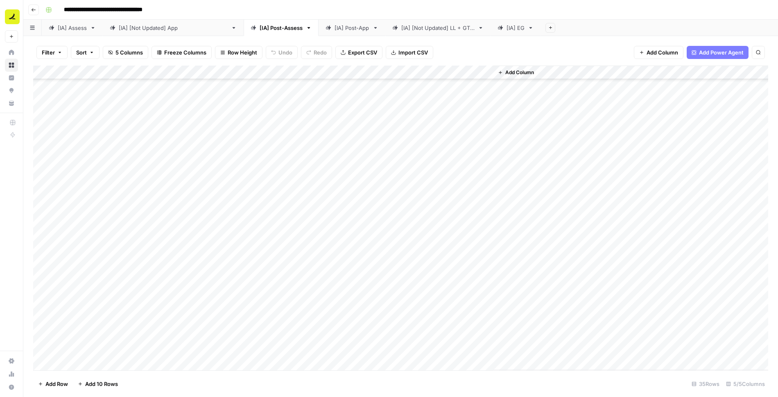
click at [76, 364] on div "Add Column" at bounding box center [400, 217] width 735 height 305
click at [217, 348] on div "Add Column" at bounding box center [400, 217] width 735 height 305
click at [277, 349] on div "Add Column" at bounding box center [400, 217] width 735 height 305
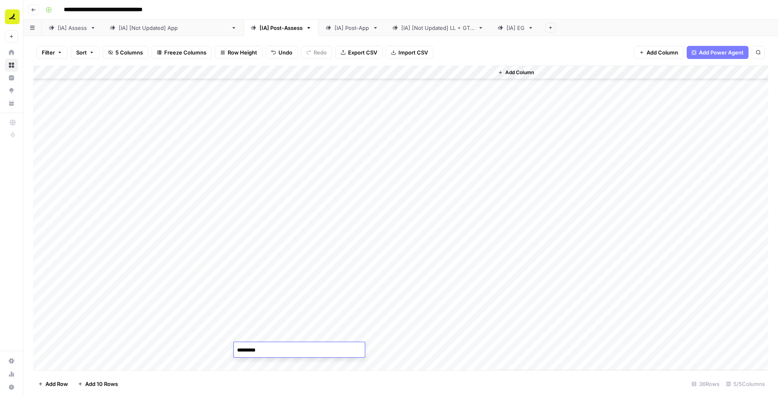
type textarea "**********"
drag, startPoint x: 34, startPoint y: 348, endPoint x: 35, endPoint y: 289, distance: 59.4
click at [0, 330] on html "**********" at bounding box center [389, 198] width 778 height 397
drag, startPoint x: 35, startPoint y: 350, endPoint x: 44, endPoint y: 80, distance: 269.9
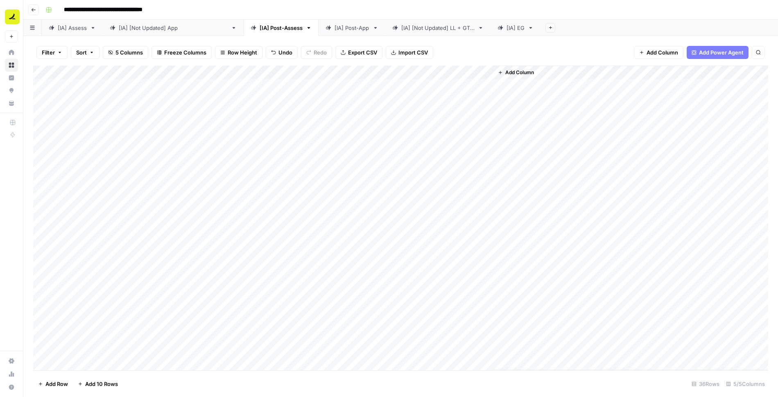
click at [44, 80] on div "Add Column" at bounding box center [400, 217] width 735 height 305
drag, startPoint x: 36, startPoint y: 294, endPoint x: 43, endPoint y: 80, distance: 213.8
click at [43, 80] on div "Add Column" at bounding box center [400, 217] width 735 height 305
click at [334, 28] on div "[IA] Post-App" at bounding box center [351, 28] width 35 height 8
click at [86, 98] on div "Add Column" at bounding box center [400, 85] width 735 height 41
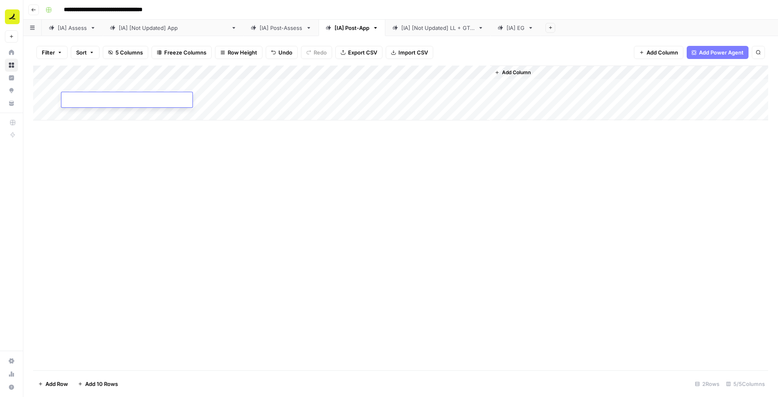
click at [253, 98] on div "Add Column" at bounding box center [400, 92] width 735 height 55
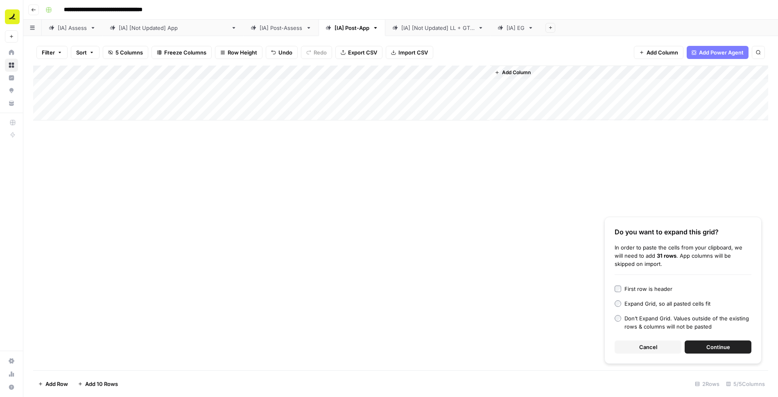
click at [720, 345] on span "Continue" at bounding box center [718, 347] width 24 height 8
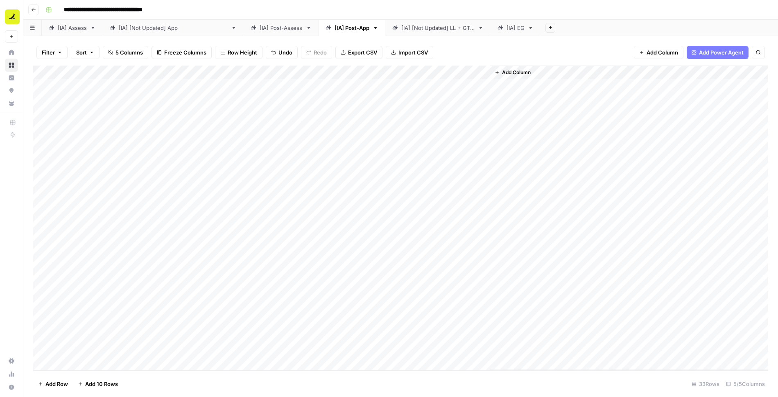
drag, startPoint x: 36, startPoint y: 85, endPoint x: 36, endPoint y: 102, distance: 17.2
click at [36, 102] on div "Add Column" at bounding box center [400, 217] width 735 height 305
click at [41, 114] on div "Add Column" at bounding box center [400, 217] width 735 height 305
click at [61, 382] on span "Delete 1 Row" at bounding box center [54, 383] width 33 height 8
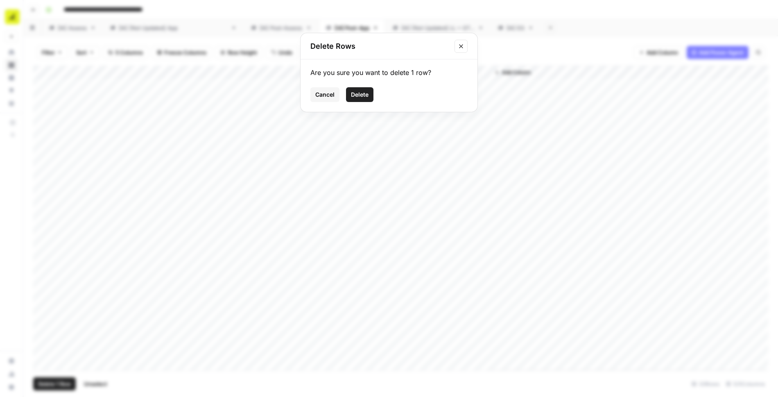
click at [361, 97] on span "Delete" at bounding box center [360, 94] width 18 height 8
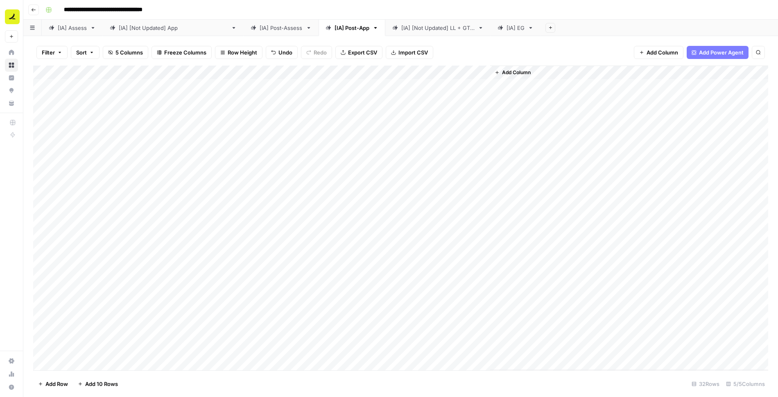
click at [97, 98] on div "Add Column" at bounding box center [400, 217] width 735 height 305
click at [133, 100] on div "Add Column" at bounding box center [400, 217] width 735 height 305
click at [106, 84] on div "Add Column" at bounding box center [400, 217] width 735 height 305
click at [93, 113] on div "Add Column" at bounding box center [400, 217] width 735 height 305
click at [218, 113] on div "Add Column" at bounding box center [400, 217] width 735 height 305
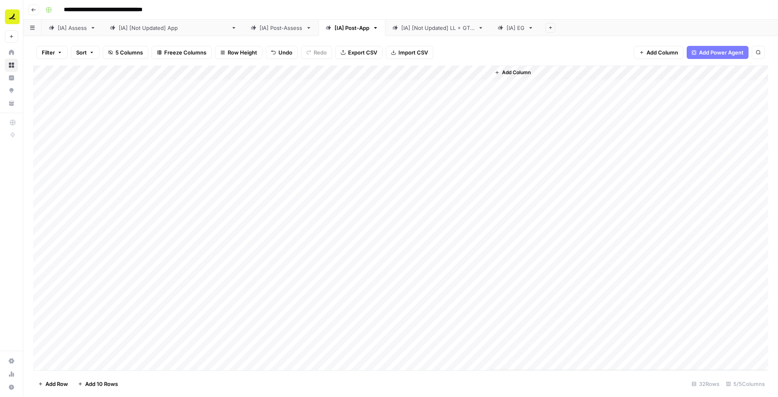
scroll to position [167, 0]
drag, startPoint x: 230, startPoint y: 118, endPoint x: 224, endPoint y: 358, distance: 240.3
click at [224, 358] on div "Add Column" at bounding box center [400, 217] width 735 height 305
click at [178, 95] on div "Add Column" at bounding box center [400, 217] width 735 height 305
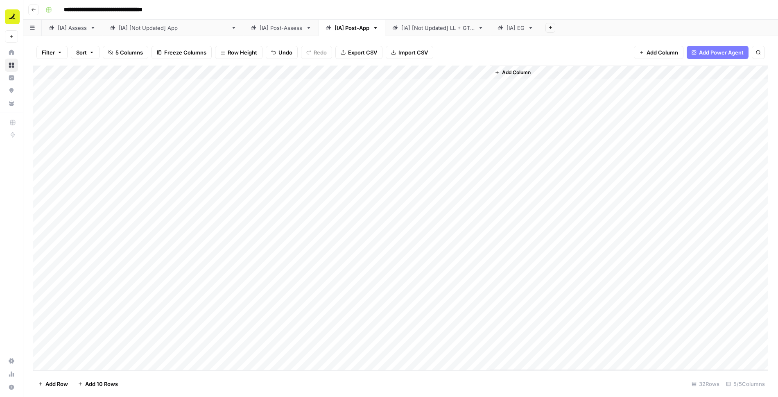
click at [401, 28] on div "[IA] [Not Updated] LL + GTM" at bounding box center [437, 28] width 73 height 8
drag, startPoint x: 397, startPoint y: 28, endPoint x: 361, endPoint y: 27, distance: 35.6
click at [401, 27] on input "**********" at bounding box center [438, 28] width 74 height 11
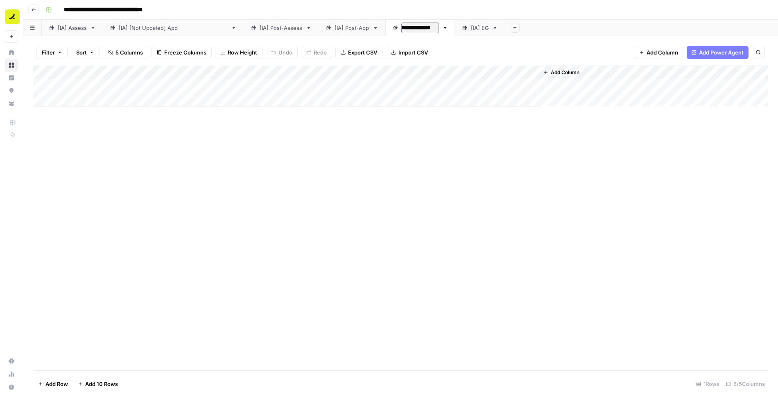
type input "**********"
click at [468, 25] on div "[IA] EG" at bounding box center [477, 28] width 18 height 8
click at [468, 29] on input "*******" at bounding box center [477, 28] width 19 height 11
type input "**********"
click at [401, 30] on div "[IA] LL + GTM" at bounding box center [418, 28] width 35 height 8
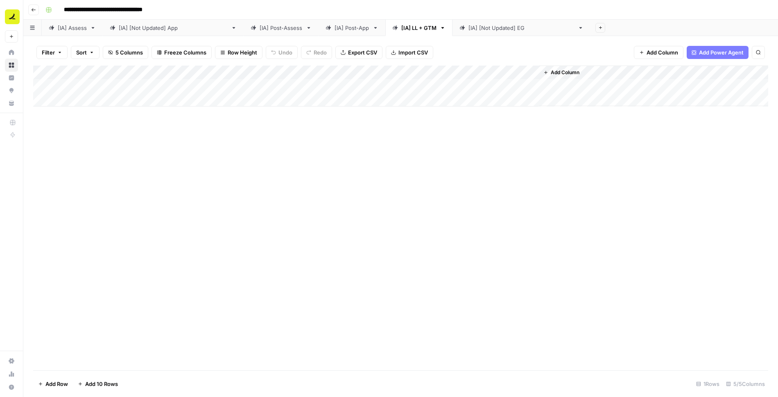
click at [88, 101] on div "Add Column" at bounding box center [400, 85] width 735 height 41
click at [295, 97] on div "Add Column" at bounding box center [400, 92] width 735 height 55
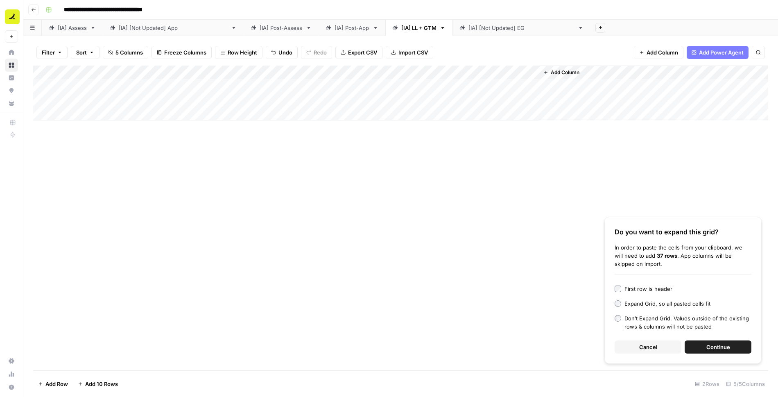
click at [706, 344] on span "Continue" at bounding box center [718, 347] width 24 height 8
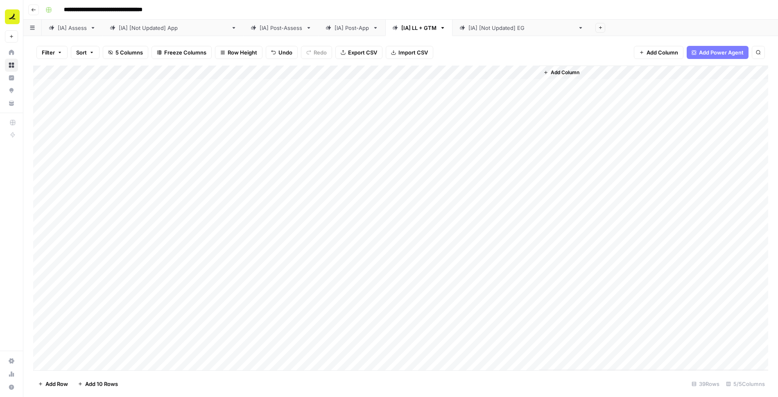
drag, startPoint x: 36, startPoint y: 86, endPoint x: 36, endPoint y: 112, distance: 26.6
click at [36, 112] on div "Add Column" at bounding box center [400, 217] width 735 height 305
click at [43, 128] on div "Add Column" at bounding box center [400, 217] width 735 height 305
click at [48, 381] on span "Delete 1 Row" at bounding box center [54, 383] width 33 height 8
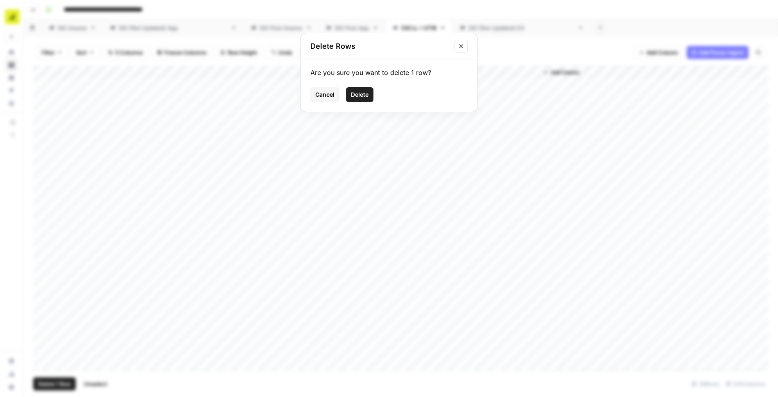
click at [366, 91] on span "Delete" at bounding box center [360, 94] width 18 height 8
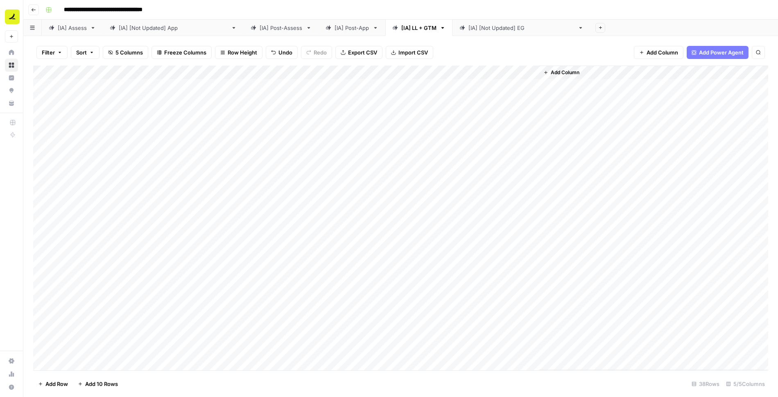
click at [93, 113] on div "Add Column" at bounding box center [400, 217] width 735 height 305
click at [152, 115] on div "Add Column" at bounding box center [400, 217] width 735 height 305
click at [104, 89] on div "Add Column" at bounding box center [400, 217] width 735 height 305
click at [99, 101] on div "Add Column" at bounding box center [400, 217] width 735 height 305
click at [98, 117] on div "Add Column" at bounding box center [400, 217] width 735 height 305
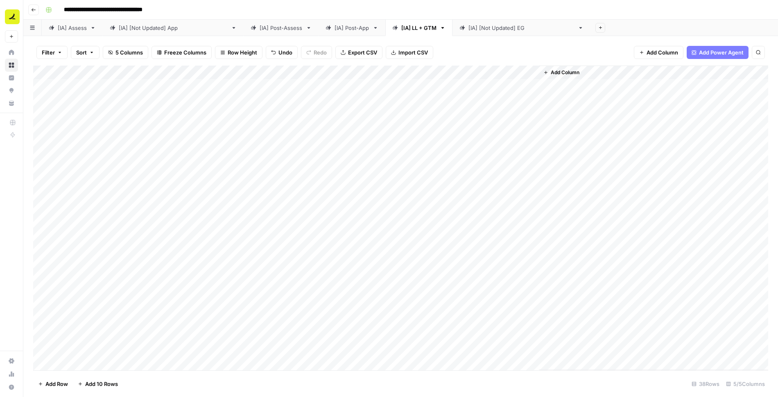
click at [93, 98] on div "Add Column" at bounding box center [400, 217] width 735 height 305
click at [99, 111] on div "Add Column" at bounding box center [400, 217] width 735 height 305
click at [187, 118] on div "Add Column" at bounding box center [400, 217] width 735 height 305
drag, startPoint x: 233, startPoint y: 120, endPoint x: 213, endPoint y: 347, distance: 228.0
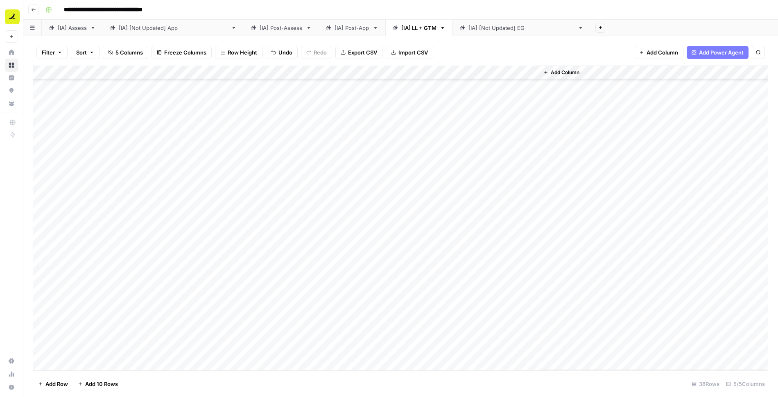
click at [213, 347] on div "Add Column" at bounding box center [400, 217] width 735 height 305
click at [212, 90] on div "Add Column" at bounding box center [400, 217] width 735 height 305
click at [257, 128] on div "Add Column" at bounding box center [400, 217] width 735 height 305
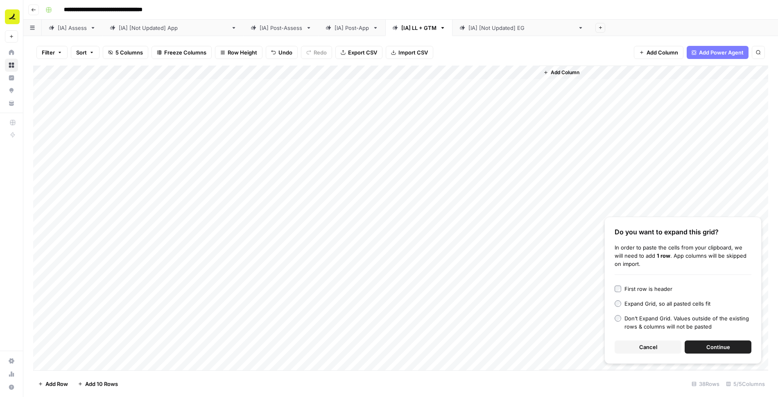
click at [713, 349] on span "Continue" at bounding box center [718, 347] width 24 height 8
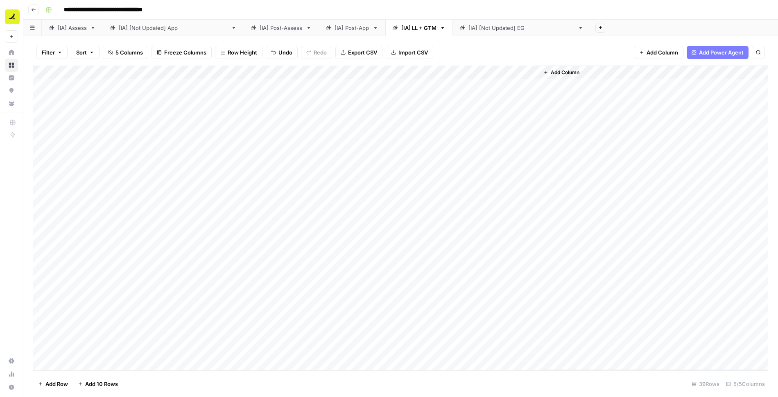
click at [192, 124] on div "Add Column" at bounding box center [400, 217] width 735 height 305
drag, startPoint x: 232, startPoint y: 134, endPoint x: 210, endPoint y: 352, distance: 219.3
click at [210, 352] on div "Add Column" at bounding box center [400, 217] width 735 height 305
click at [93, 336] on div "Add Column" at bounding box center [400, 217] width 735 height 305
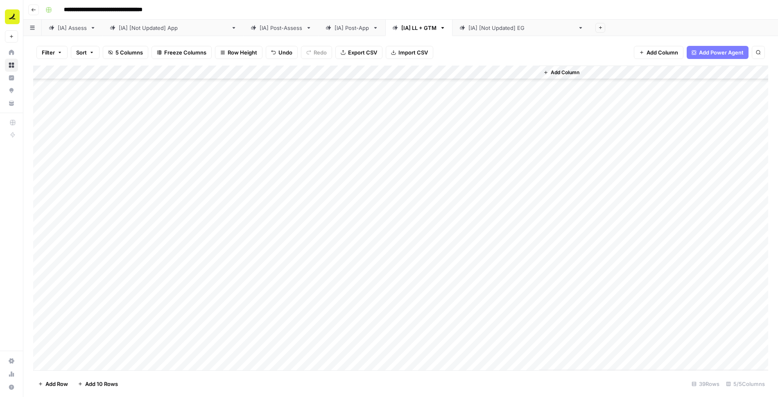
drag, startPoint x: 116, startPoint y: 341, endPoint x: 114, endPoint y: 350, distance: 9.2
click at [114, 350] on div "Add Column" at bounding box center [400, 217] width 735 height 305
click at [88, 364] on div "Add Column" at bounding box center [400, 217] width 735 height 305
click at [269, 351] on div "Add Column" at bounding box center [400, 217] width 735 height 305
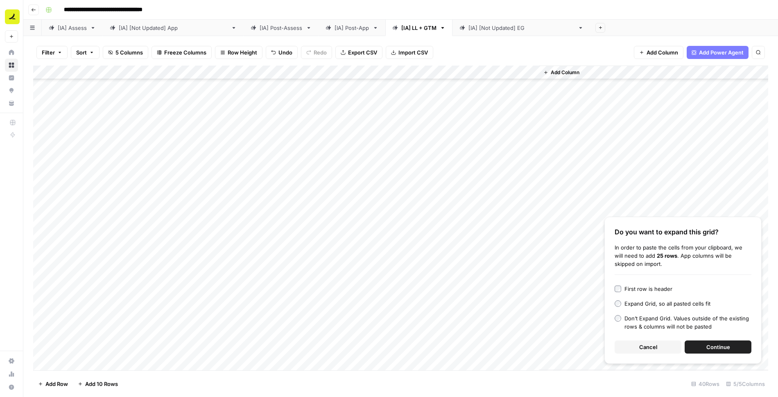
click at [711, 345] on span "Continue" at bounding box center [718, 347] width 24 height 8
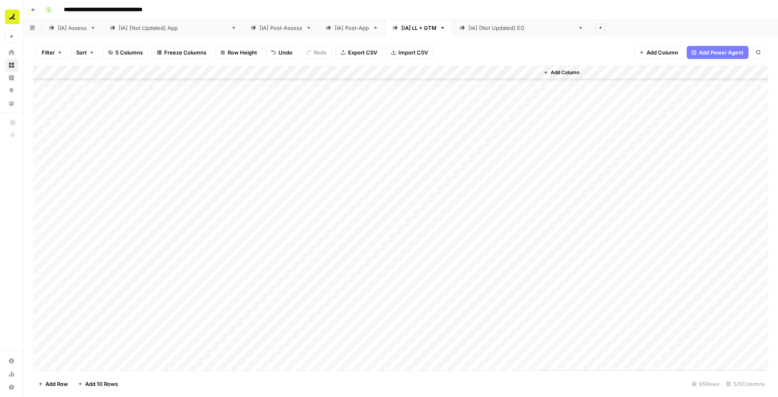
scroll to position [474, 0]
click at [144, 153] on div "Add Column" at bounding box center [400, 217] width 735 height 305
drag, startPoint x: 235, startPoint y: 161, endPoint x: 215, endPoint y: 347, distance: 187.3
click at [215, 347] on div "Add Column" at bounding box center [400, 217] width 735 height 305
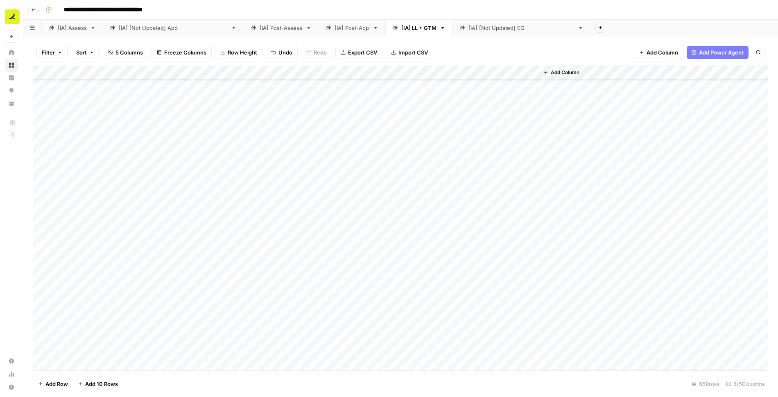
click at [94, 362] on div "Add Column" at bounding box center [400, 217] width 735 height 305
click at [272, 348] on div "Add Column" at bounding box center [400, 217] width 735 height 305
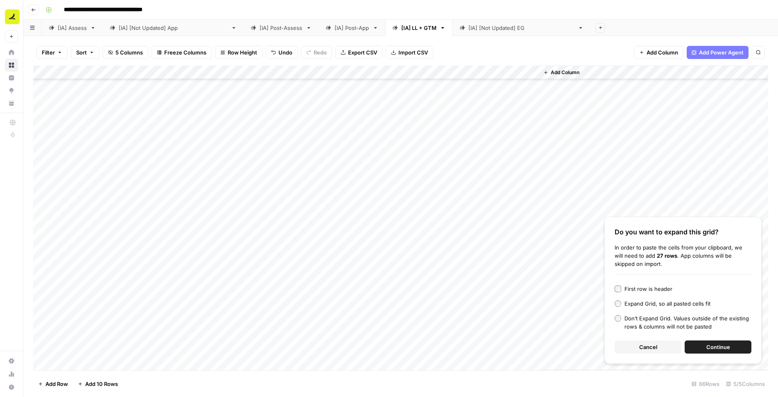
click at [716, 347] on span "Continue" at bounding box center [718, 347] width 24 height 8
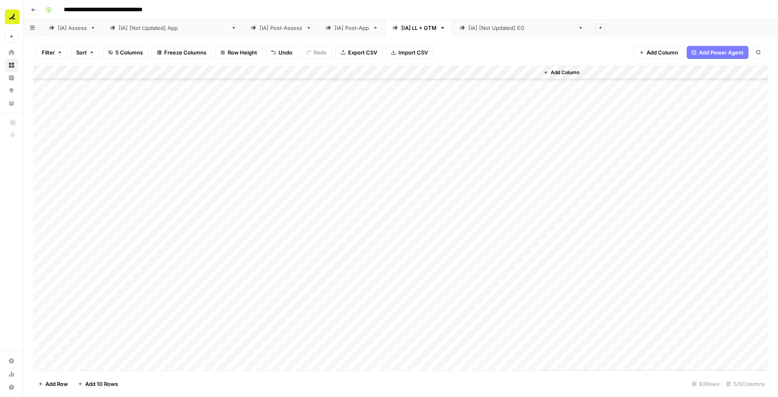
scroll to position [847, 0]
click at [138, 142] on div "Add Column" at bounding box center [400, 217] width 735 height 305
drag, startPoint x: 233, startPoint y: 148, endPoint x: 221, endPoint y: 346, distance: 198.1
click at [221, 346] on div "Add Column" at bounding box center [400, 217] width 735 height 305
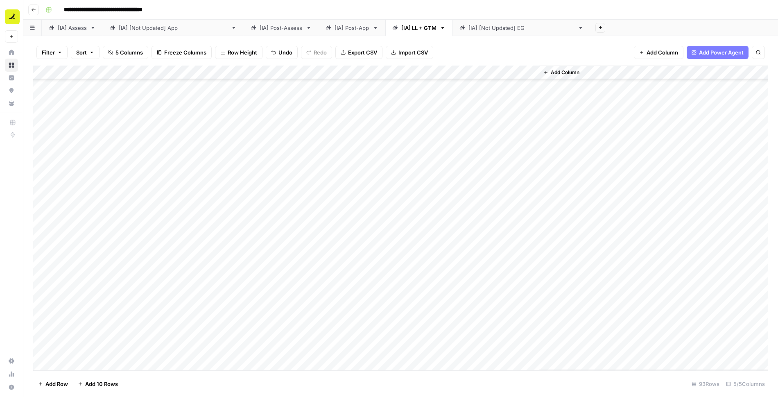
click at [86, 360] on div "Add Column" at bounding box center [400, 217] width 735 height 305
click at [292, 347] on div "Add Column" at bounding box center [400, 217] width 735 height 305
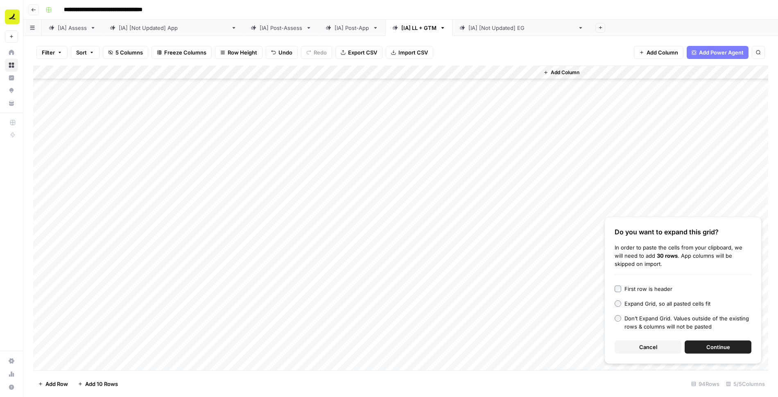
click at [700, 345] on button "Continue" at bounding box center [717, 346] width 67 height 13
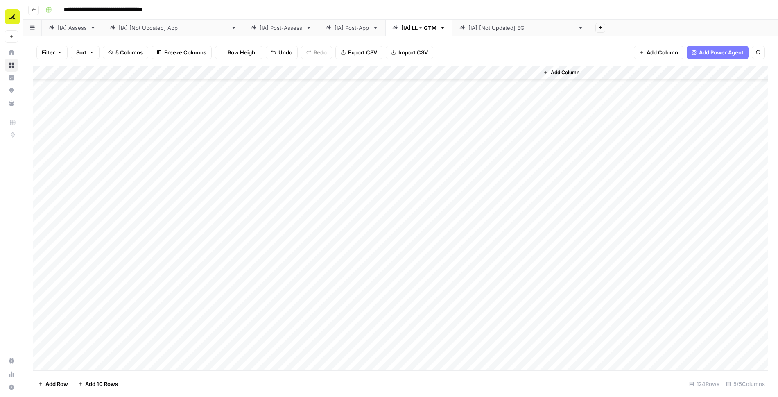
scroll to position [0, 0]
click at [43, 87] on div "Add Column" at bounding box center [400, 217] width 735 height 305
click at [43, 99] on div "Add Column" at bounding box center [400, 217] width 735 height 305
click at [60, 384] on span "Delete 2 Rows" at bounding box center [56, 383] width 36 height 8
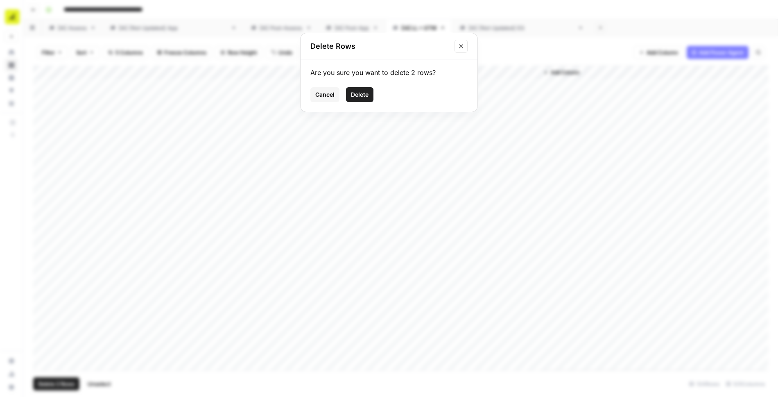
click at [363, 95] on span "Delete" at bounding box center [360, 94] width 18 height 8
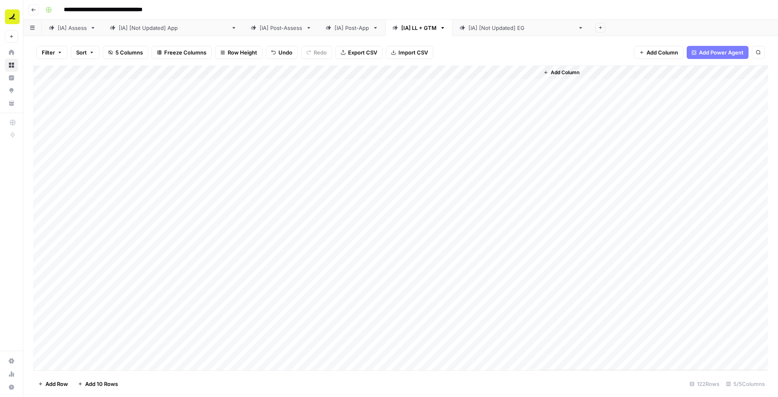
click at [180, 87] on div "Add Column" at bounding box center [400, 217] width 735 height 305
click at [204, 234] on div "Add Column" at bounding box center [400, 217] width 735 height 305
drag, startPoint x: 233, startPoint y: 242, endPoint x: 220, endPoint y: 359, distance: 117.4
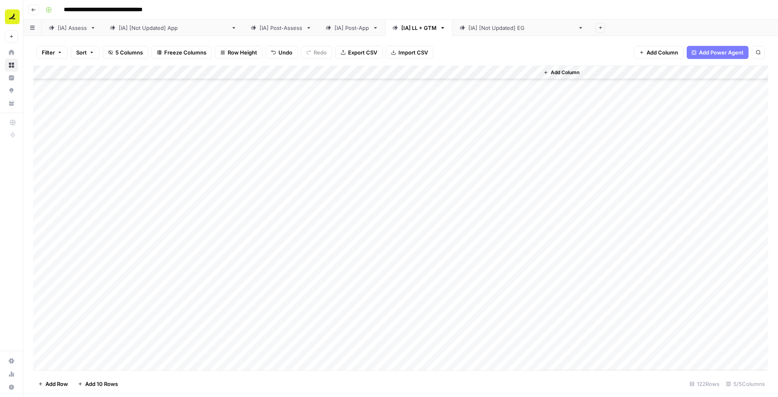
click at [220, 359] on div "Add Column" at bounding box center [400, 217] width 735 height 305
drag, startPoint x: 34, startPoint y: 85, endPoint x: 51, endPoint y: 92, distance: 18.5
click at [51, 92] on div "Add Column" at bounding box center [400, 217] width 735 height 305
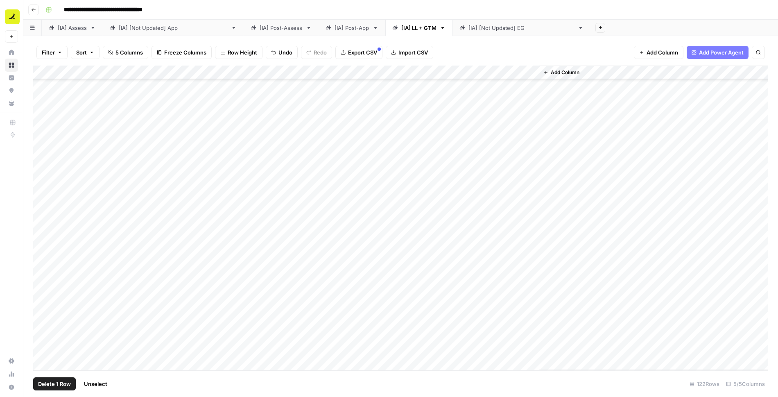
click at [41, 190] on div "Add Column" at bounding box center [400, 217] width 735 height 305
click at [47, 386] on span "Delete 1 Row" at bounding box center [54, 383] width 33 height 8
click at [359, 93] on span "Delete" at bounding box center [360, 94] width 18 height 8
click at [97, 211] on div "Add Column" at bounding box center [400, 217] width 735 height 305
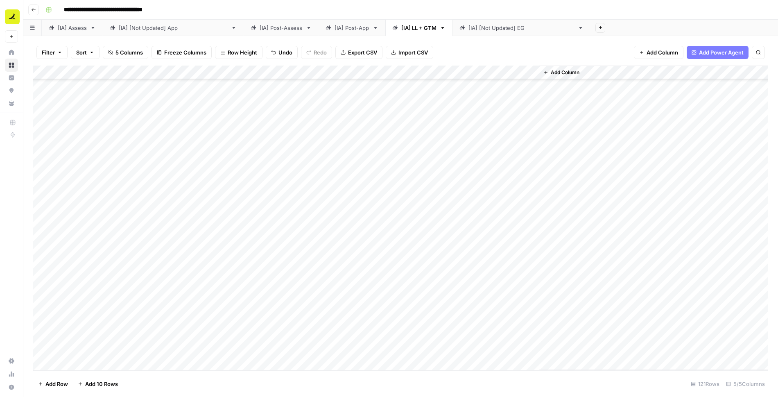
scroll to position [1406, 0]
drag, startPoint x: 116, startPoint y: 221, endPoint x: 111, endPoint y: 347, distance: 126.6
click at [111, 347] on div "Add Column" at bounding box center [400, 217] width 735 height 305
click at [91, 259] on div "Add Column" at bounding box center [400, 217] width 735 height 305
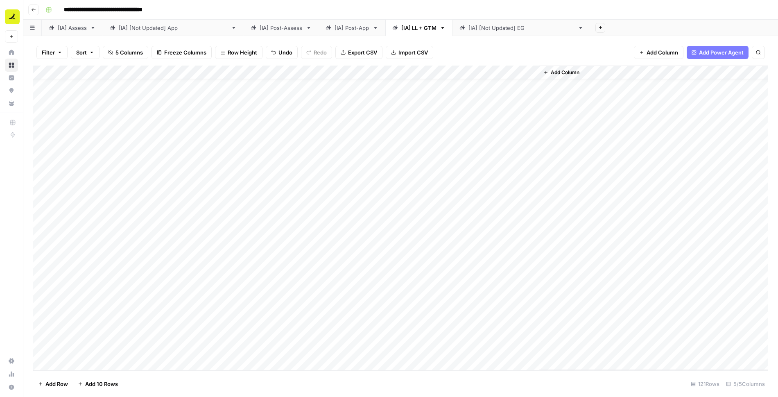
scroll to position [0, 0]
click at [72, 32] on div "[IA] Assess" at bounding box center [72, 28] width 29 height 8
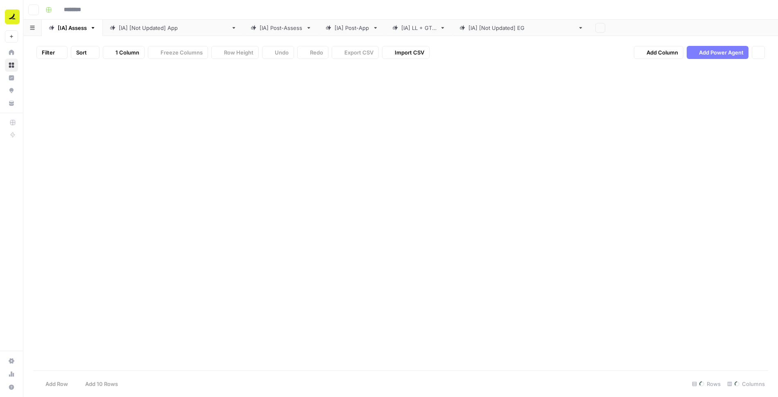
type input "**********"
click at [445, 72] on div "Add Column" at bounding box center [400, 217] width 735 height 305
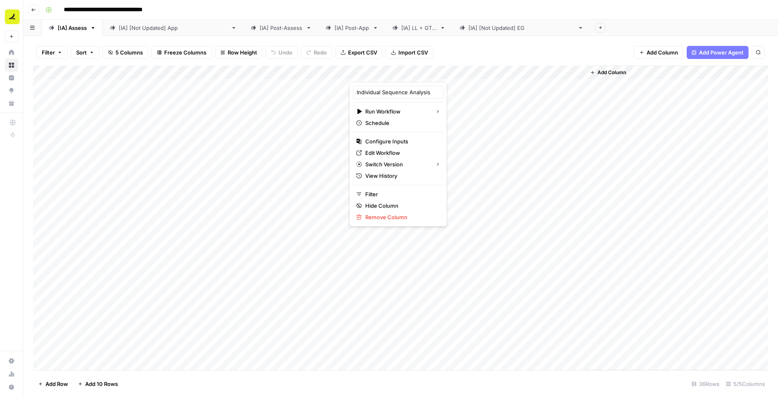
click at [481, 86] on div "Add Column" at bounding box center [400, 217] width 735 height 305
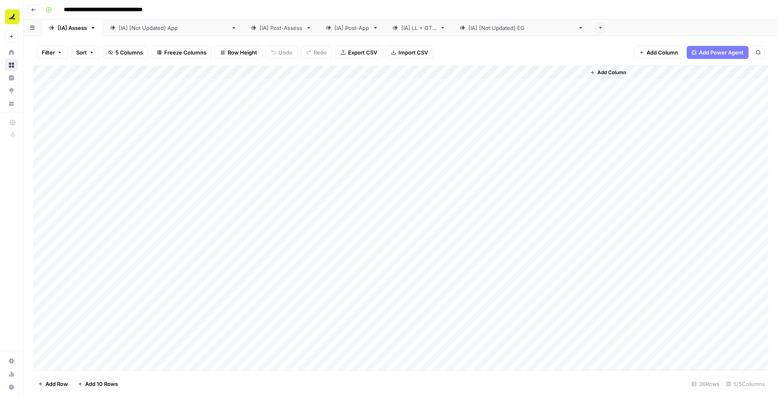
click at [446, 73] on div "Add Column" at bounding box center [400, 217] width 735 height 305
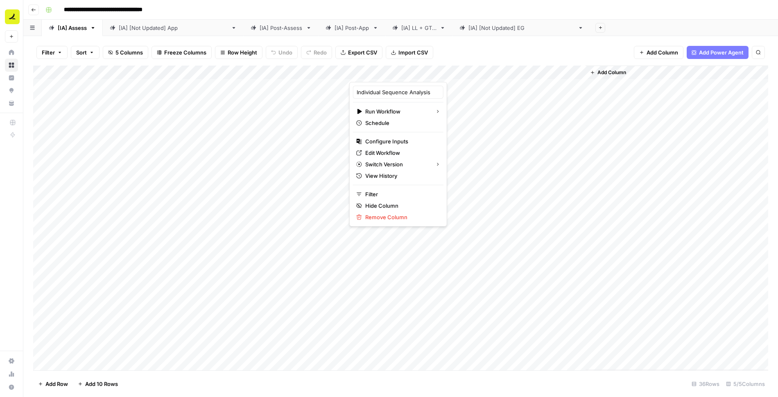
click at [503, 209] on div "Add Column" at bounding box center [400, 217] width 735 height 305
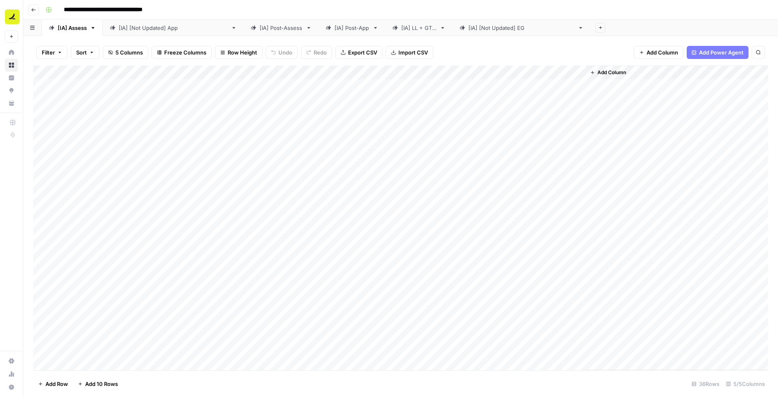
click at [505, 85] on div "Add Column" at bounding box center [400, 217] width 735 height 305
click at [167, 74] on div "Add Column" at bounding box center [400, 217] width 735 height 305
click at [469, 49] on div "Filter Sort 5 Columns Freeze Columns Row Height Undo Redo Export CSV Import CSV…" at bounding box center [400, 52] width 735 height 26
click at [468, 29] on div "[IA] [Not Updated] EG" at bounding box center [521, 28] width 106 height 8
click at [69, 30] on div "[IA] Assess" at bounding box center [72, 28] width 29 height 8
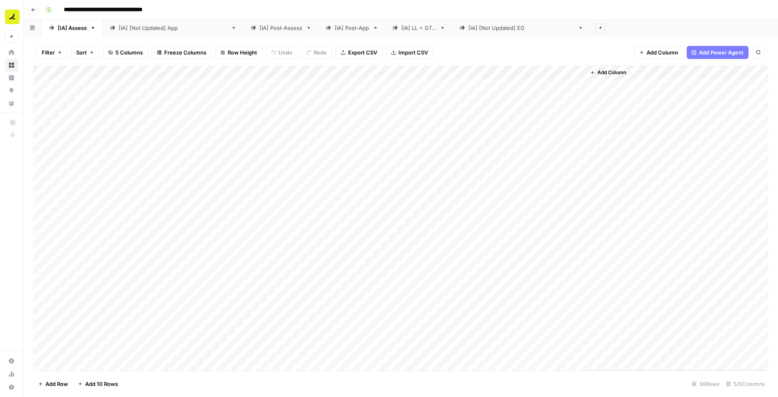
click at [334, 26] on div "[IA] Post-App" at bounding box center [351, 28] width 35 height 8
click at [79, 27] on div "[IA] Assess" at bounding box center [72, 28] width 29 height 8
click at [294, 99] on div "Add Column" at bounding box center [400, 217] width 735 height 305
click at [295, 114] on div "Add Column" at bounding box center [400, 217] width 735 height 305
click at [294, 125] on div "Add Column" at bounding box center [400, 217] width 735 height 305
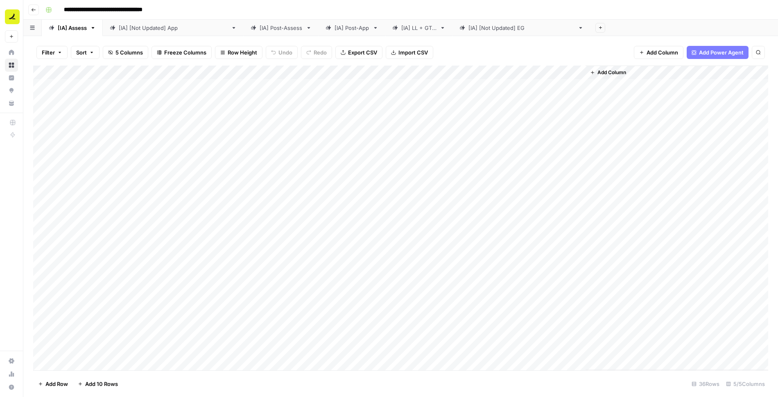
click at [294, 138] on div "Add Column" at bounding box center [400, 217] width 735 height 305
click at [295, 158] on div "Add Column" at bounding box center [400, 217] width 735 height 305
click at [308, 101] on div "Add Column" at bounding box center [400, 217] width 735 height 305
click at [491, 102] on div "Add Column" at bounding box center [400, 217] width 735 height 305
click at [212, 99] on div "Add Column" at bounding box center [400, 217] width 735 height 305
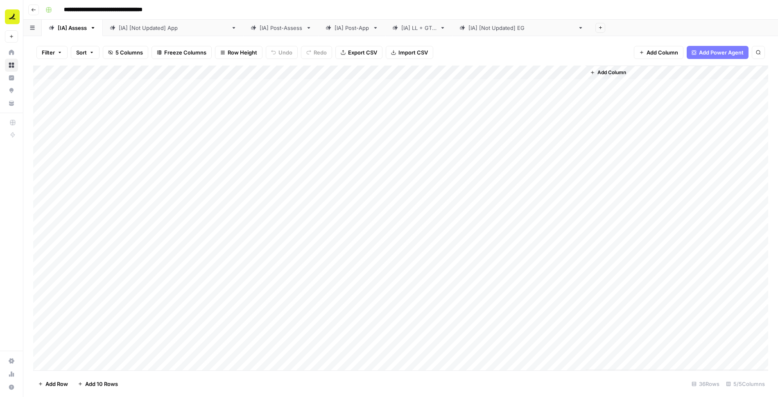
click at [277, 102] on div "Add Column" at bounding box center [400, 217] width 735 height 305
click at [274, 169] on div "Add Column" at bounding box center [400, 217] width 735 height 305
click at [494, 171] on div "Add Column" at bounding box center [400, 217] width 735 height 305
click at [259, 29] on div "[IA] Post-Assess" at bounding box center [280, 28] width 43 height 8
drag, startPoint x: 492, startPoint y: 71, endPoint x: 530, endPoint y: 74, distance: 38.6
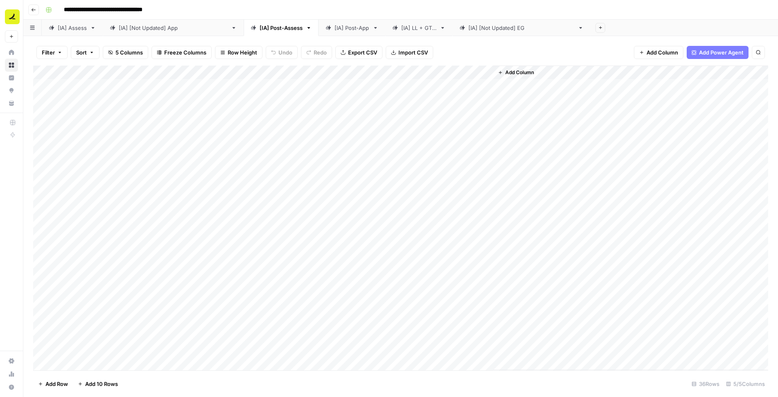
click at [530, 74] on div "Add Column" at bounding box center [400, 217] width 735 height 305
click at [72, 29] on div "[IA] Assess" at bounding box center [72, 28] width 29 height 8
click at [162, 101] on div "Add Column" at bounding box center [400, 217] width 735 height 305
click at [106, 100] on div "Add Column" at bounding box center [400, 217] width 735 height 305
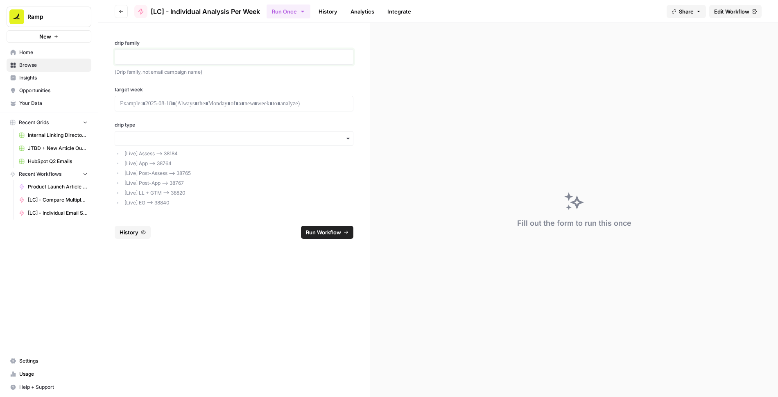
click at [203, 58] on p at bounding box center [234, 57] width 228 height 8
click at [204, 100] on p at bounding box center [234, 103] width 228 height 8
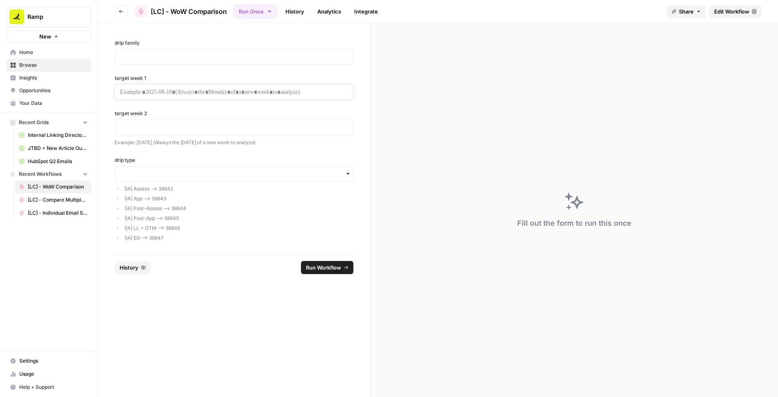
click at [235, 88] on p at bounding box center [234, 92] width 228 height 8
click at [249, 75] on label "target week 1" at bounding box center [234, 77] width 239 height 7
click at [231, 129] on p at bounding box center [234, 127] width 228 height 8
click at [270, 127] on p at bounding box center [234, 127] width 228 height 8
click at [300, 90] on p at bounding box center [234, 92] width 228 height 8
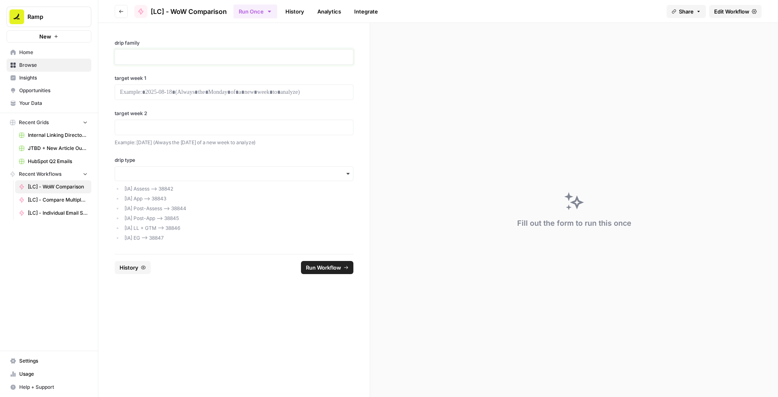
click at [322, 53] on p at bounding box center [234, 57] width 228 height 8
click at [324, 71] on div "drip family target week 1 target week 2 Example: [DATE] (Always the [DATE] of a…" at bounding box center [233, 138] width 271 height 231
click at [326, 30] on div "drip family target week 1 target week 2 Example: [DATE] (Always the [DATE] of a…" at bounding box center [233, 138] width 271 height 231
click at [169, 131] on div at bounding box center [234, 128] width 239 height 16
click at [183, 129] on p at bounding box center [234, 127] width 228 height 8
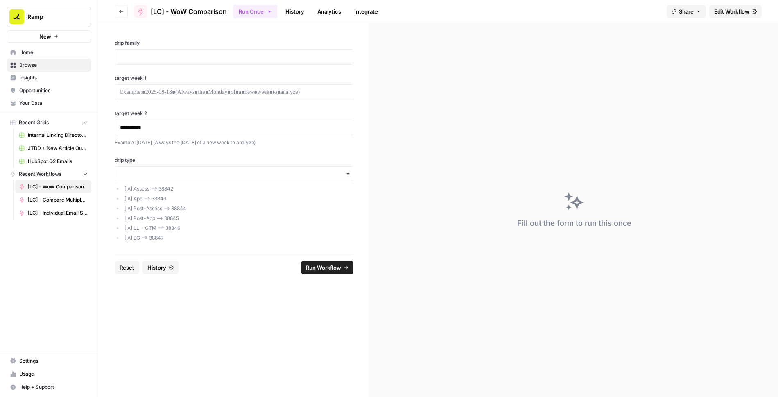
click at [288, 107] on div "**********" at bounding box center [233, 138] width 271 height 231
click at [290, 93] on p at bounding box center [234, 92] width 228 height 8
click at [200, 61] on p at bounding box center [234, 57] width 228 height 8
click at [203, 126] on p "**********" at bounding box center [234, 127] width 228 height 8
click at [203, 171] on input "drip type" at bounding box center [234, 173] width 228 height 8
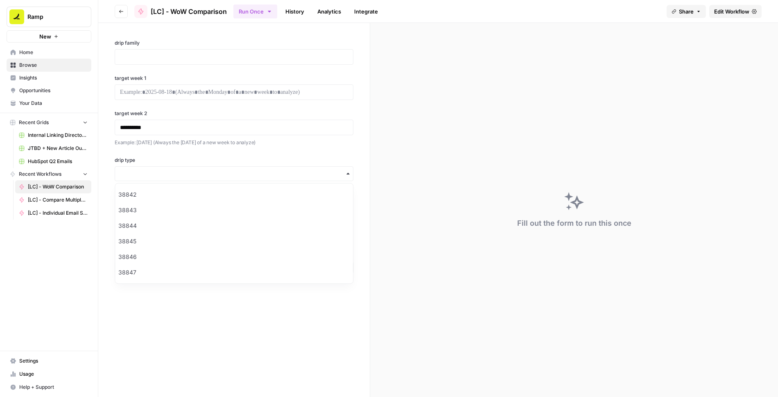
click at [243, 147] on div "**********" at bounding box center [233, 138] width 271 height 231
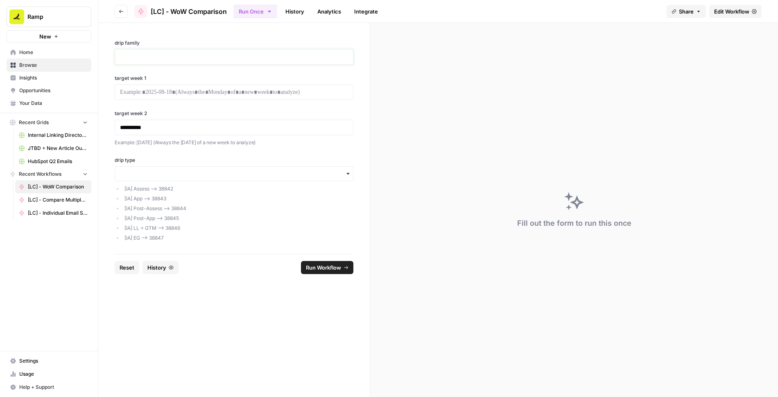
click at [239, 59] on p at bounding box center [234, 57] width 228 height 8
click at [472, 7] on div "Run Once History Analytics Integrate" at bounding box center [446, 11] width 426 height 16
click at [356, 27] on div "**********" at bounding box center [233, 138] width 271 height 231
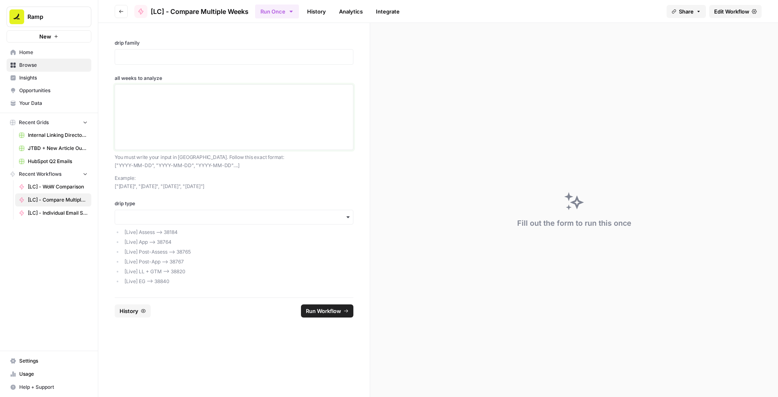
click at [178, 97] on textarea "all weeks to analyze" at bounding box center [234, 117] width 228 height 58
click at [246, 185] on p "Example: ["[DATE]", "[DATE]", "[DATE]", "[DATE]"]" at bounding box center [234, 182] width 239 height 16
drag, startPoint x: 257, startPoint y: 184, endPoint x: 111, endPoint y: 185, distance: 146.9
click at [111, 185] on div "drip family all weeks to analyze You must write your input in [GEOGRAPHIC_DATA]…" at bounding box center [233, 160] width 271 height 274
click at [270, 101] on textarea "all weeks to analyze" at bounding box center [234, 117] width 228 height 58
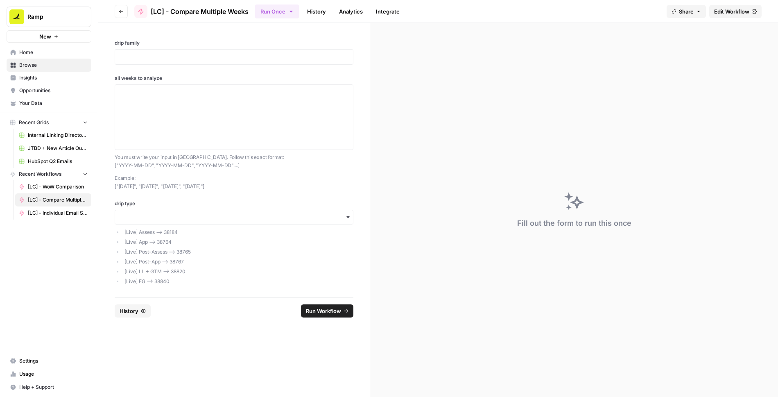
click at [245, 175] on p "Example: ["[DATE]", "[DATE]", "[DATE]", "[DATE]"]" at bounding box center [234, 182] width 239 height 16
drag, startPoint x: 255, startPoint y: 183, endPoint x: 114, endPoint y: 183, distance: 140.4
click at [114, 183] on div "drip family all weeks to analyze You must write your input in [GEOGRAPHIC_DATA]…" at bounding box center [233, 160] width 271 height 274
copy p "["[DATE]", "[DATE]", "[DATE]", "[DATE]"]"
click at [215, 104] on textarea "all weeks to analyze" at bounding box center [234, 117] width 228 height 58
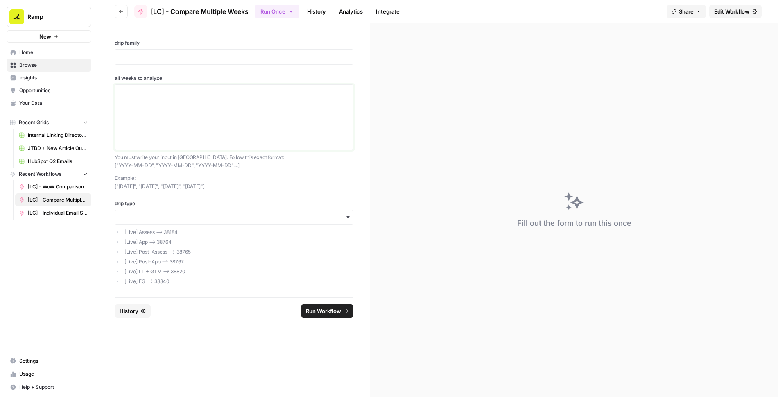
paste textarea "["[DATE]", "[DATE]", "[DATE]", "[DATE]"]"
type textarea "["[DATE]", "[DATE]", "[DATE]", "[DATE]"]"
click at [272, 70] on div "drip family all weeks to analyze You must write your input in [GEOGRAPHIC_DATA]…" at bounding box center [233, 160] width 271 height 274
